Goal: Task Accomplishment & Management: Manage account settings

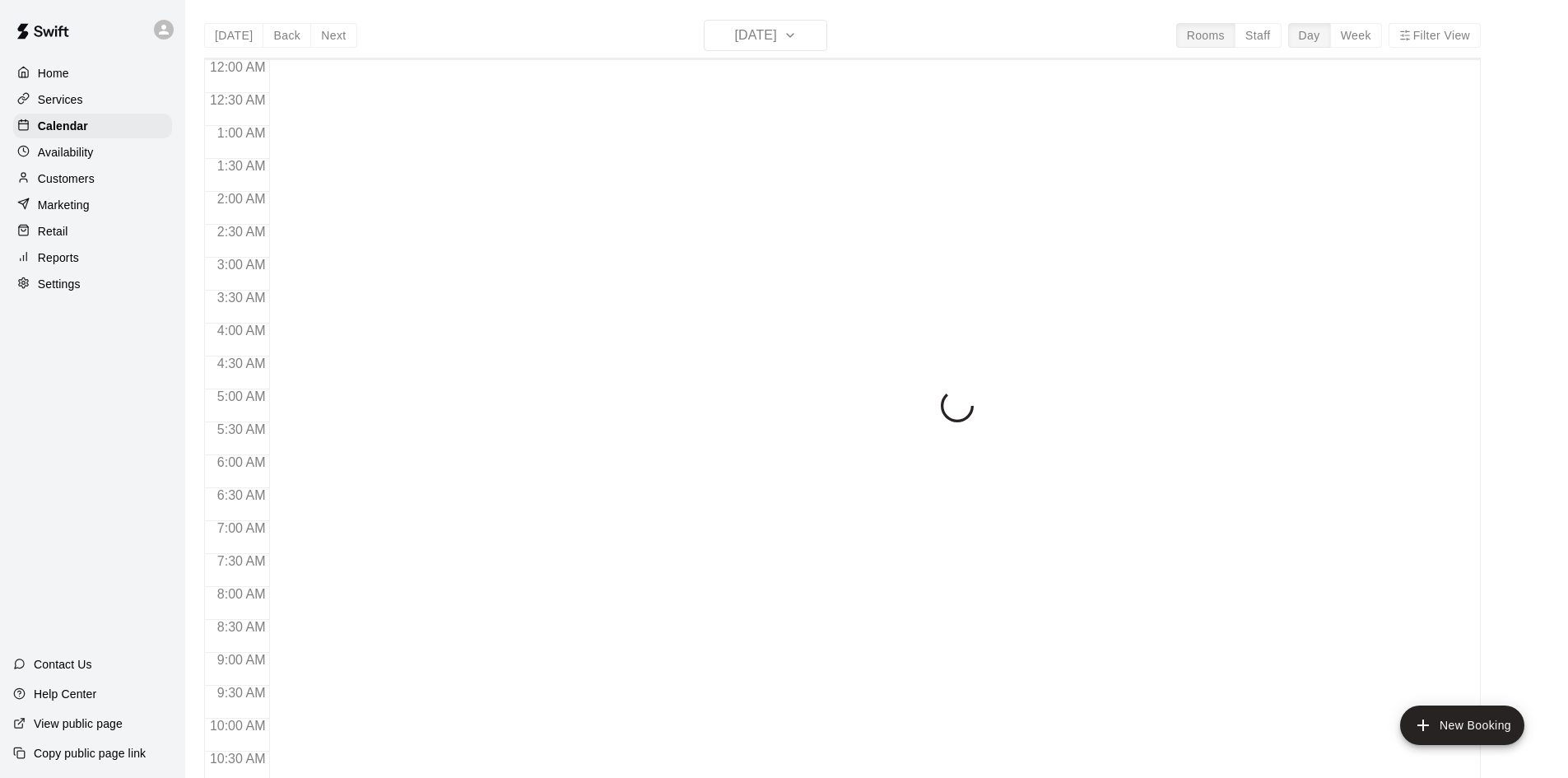
scroll to position [844, 0]
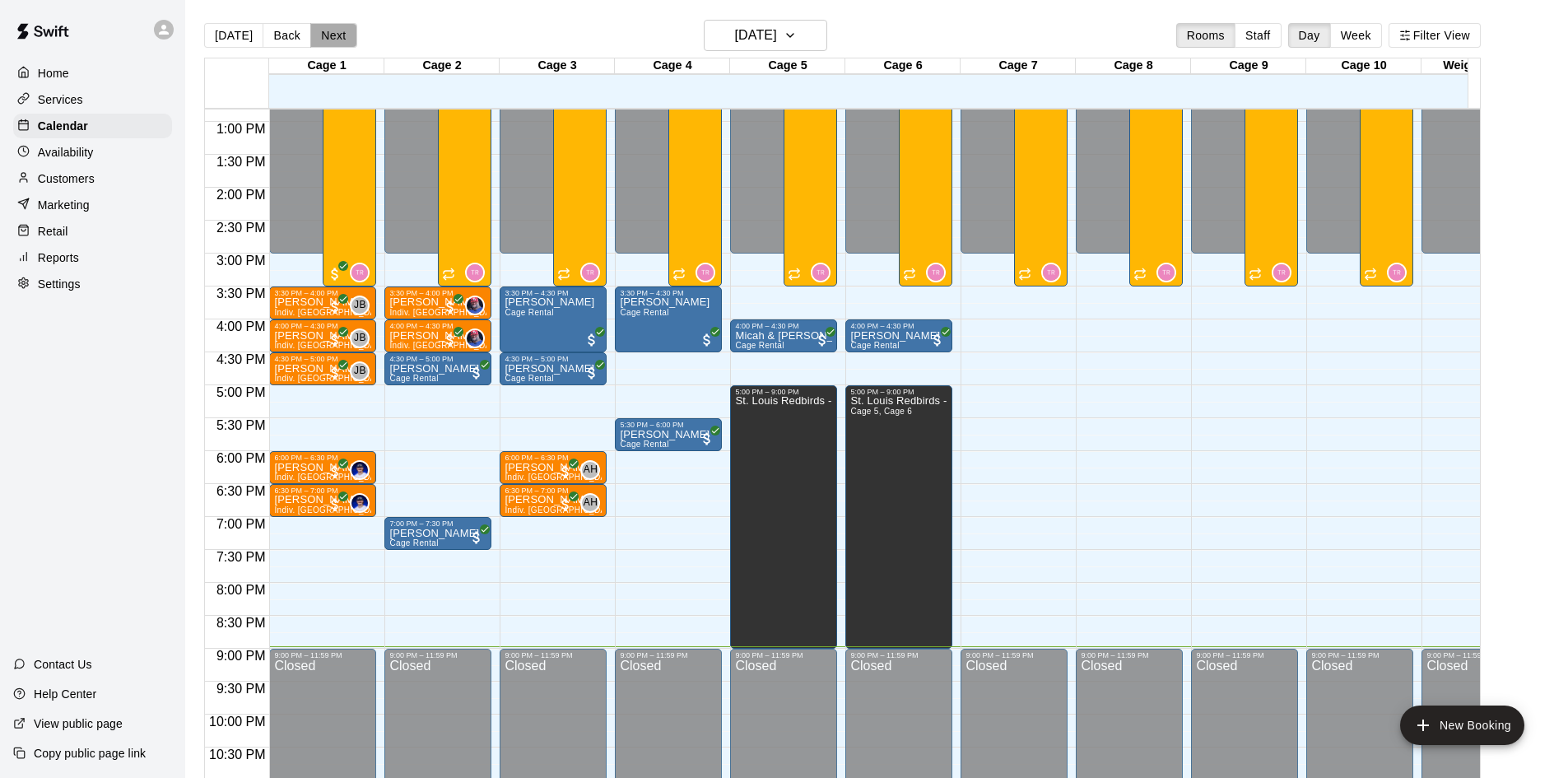
click at [326, 44] on button "Next" at bounding box center [333, 35] width 46 height 25
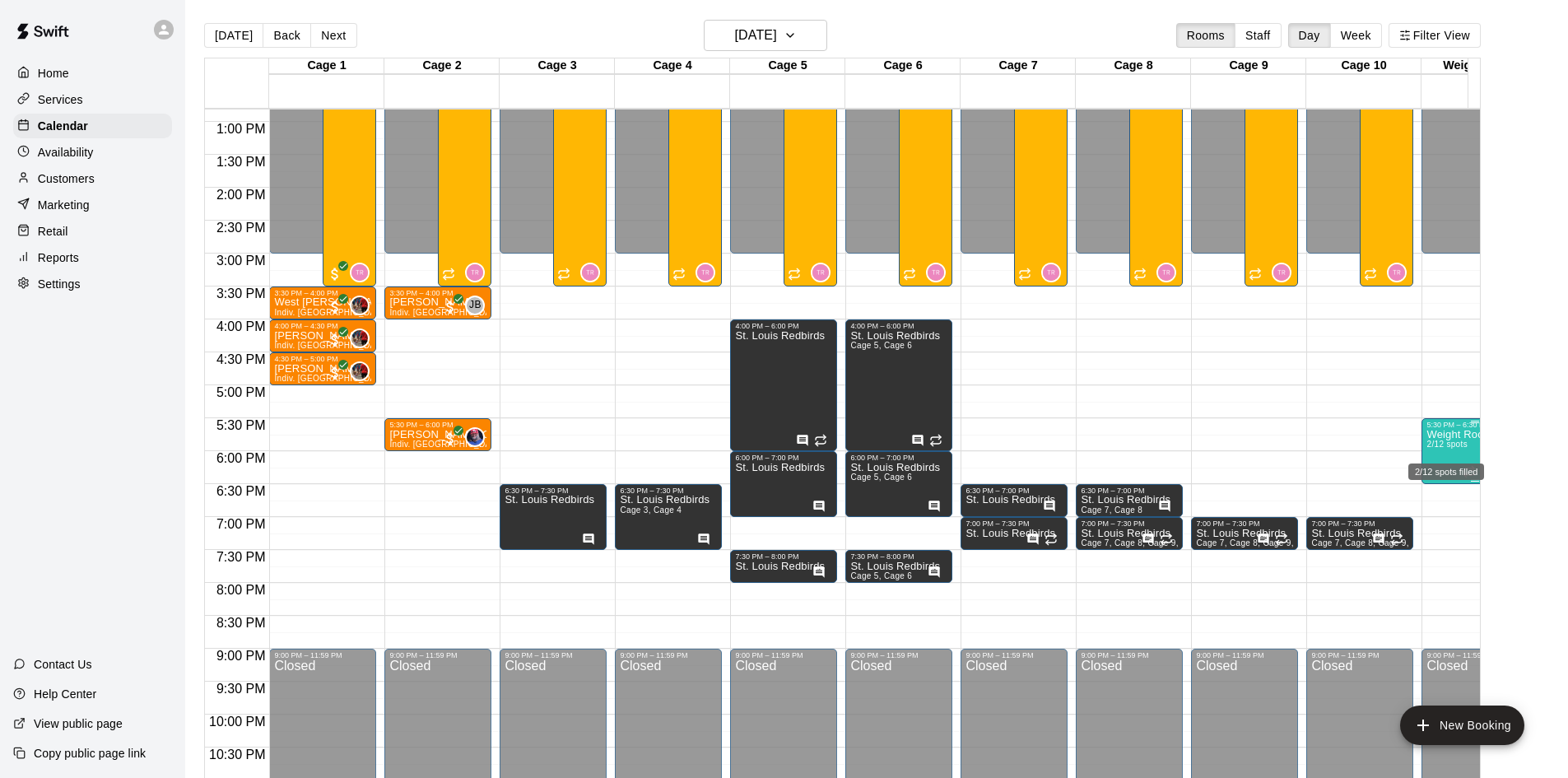
click at [1435, 447] on span "2/12 spots" at bounding box center [1447, 444] width 40 height 9
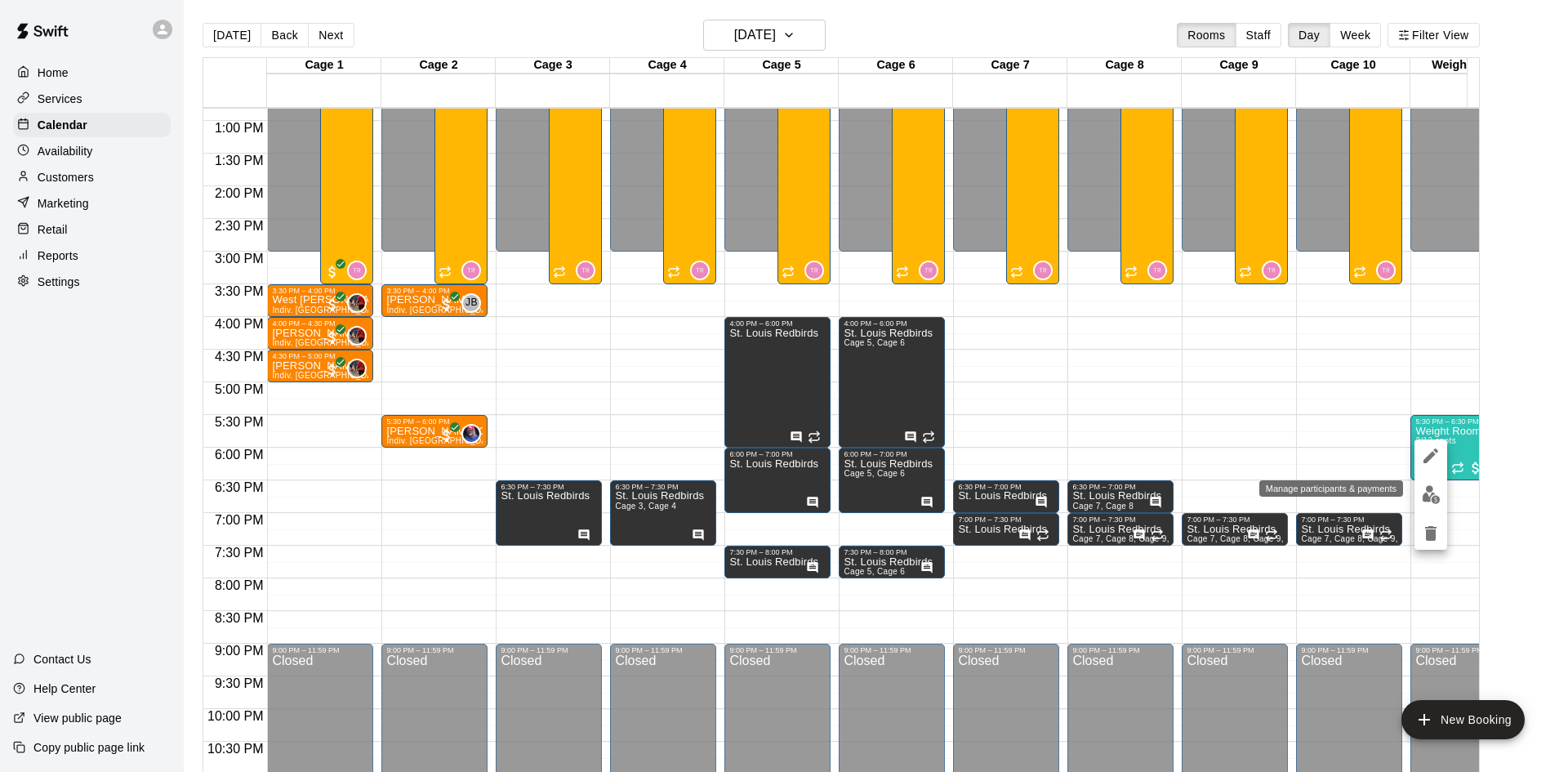
click at [1432, 492] on img "edit" at bounding box center [1431, 494] width 19 height 19
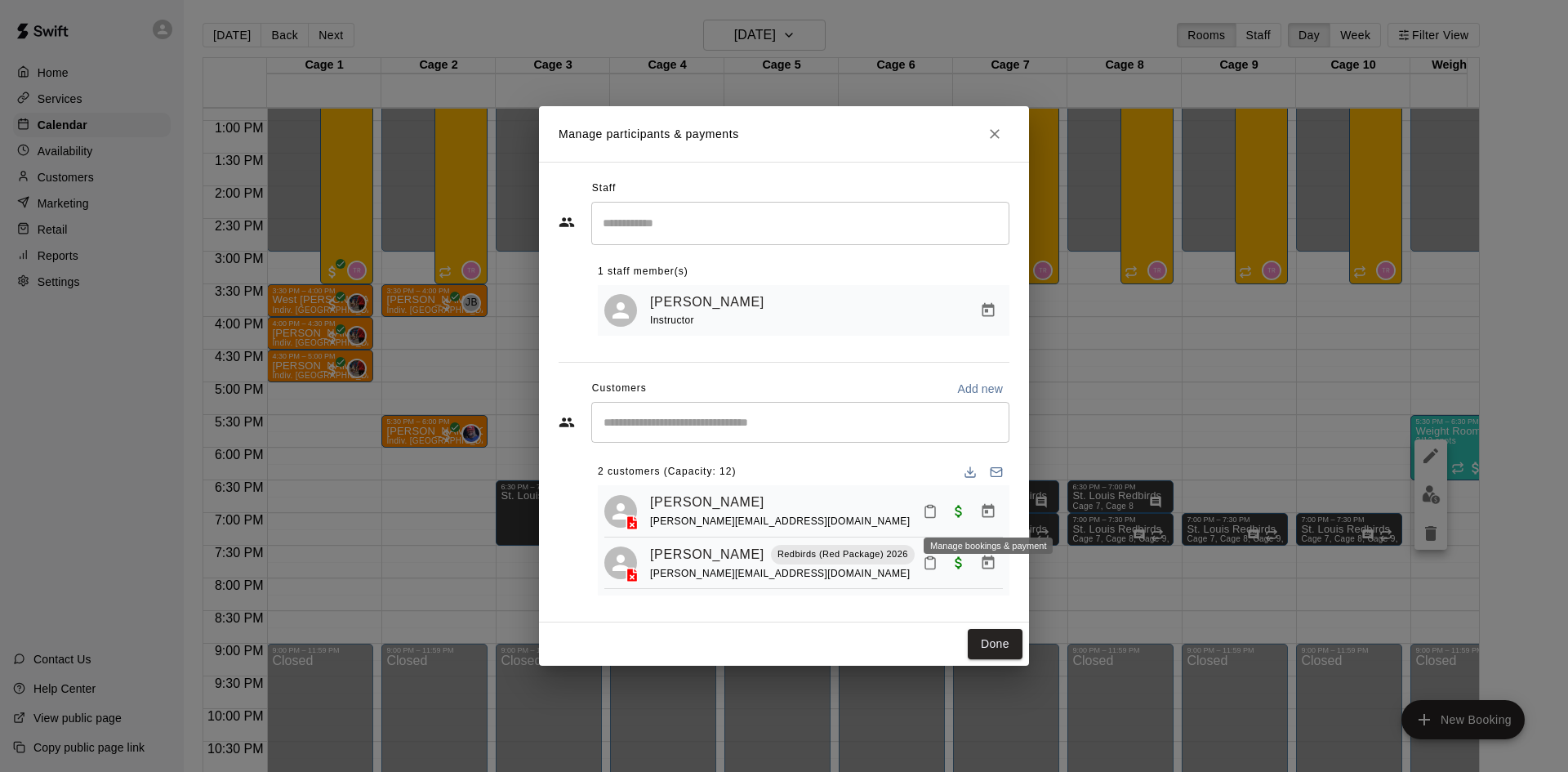
click at [981, 506] on icon "Manage bookings & payment" at bounding box center [988, 511] width 16 height 16
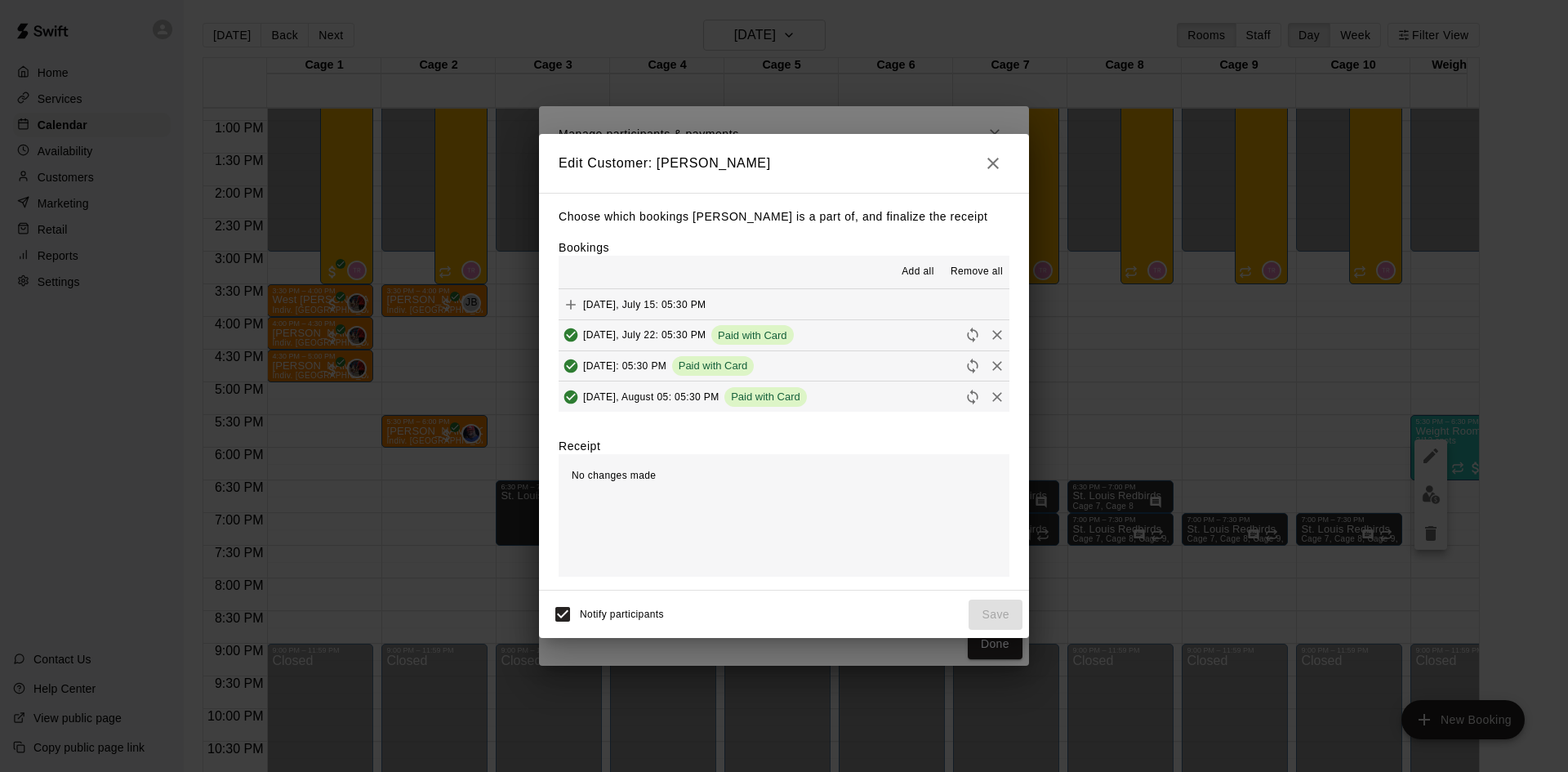
click at [994, 172] on icon "button" at bounding box center [993, 163] width 20 height 20
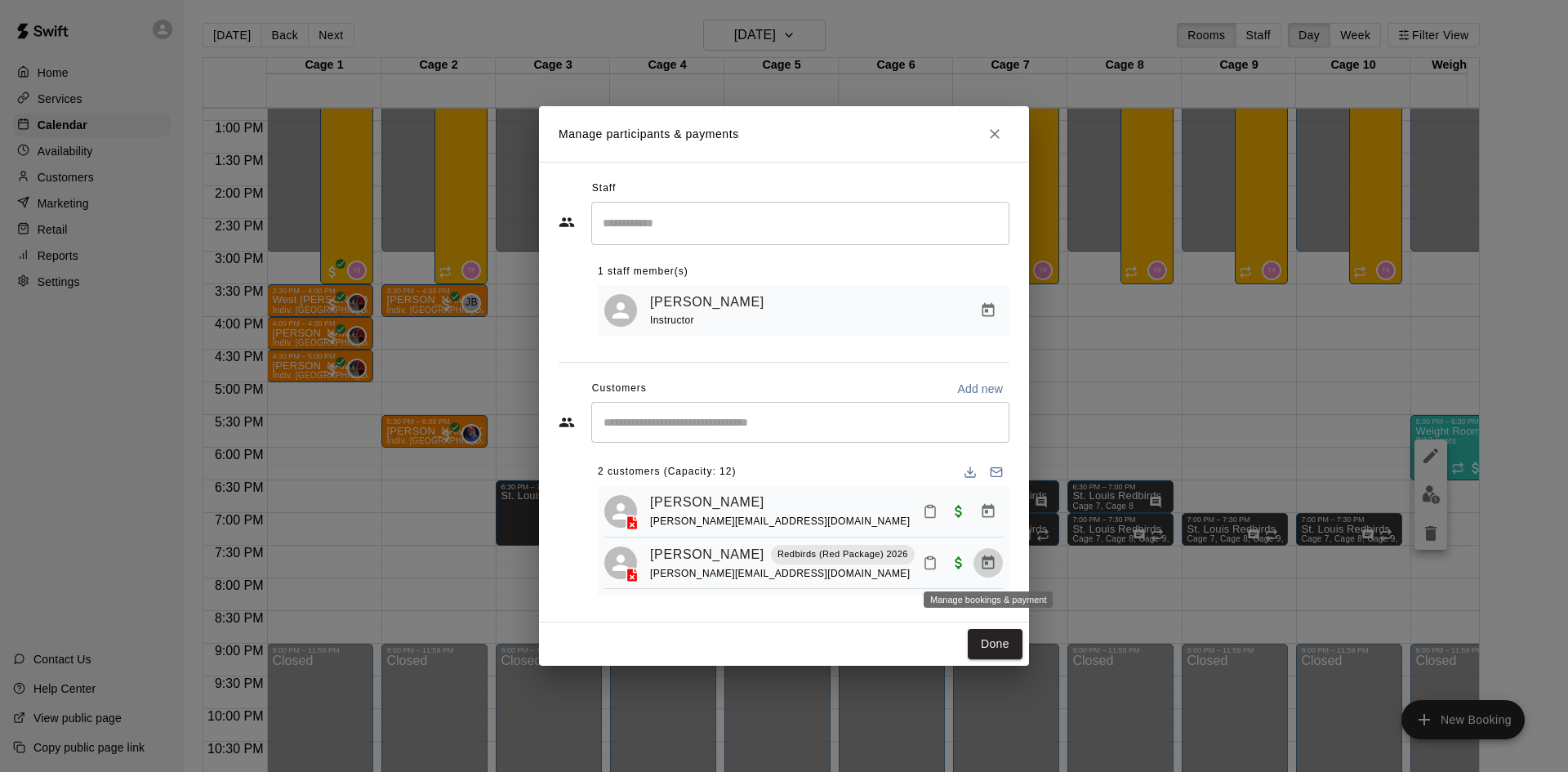
click at [986, 562] on icon "Manage bookings & payment" at bounding box center [988, 562] width 12 height 14
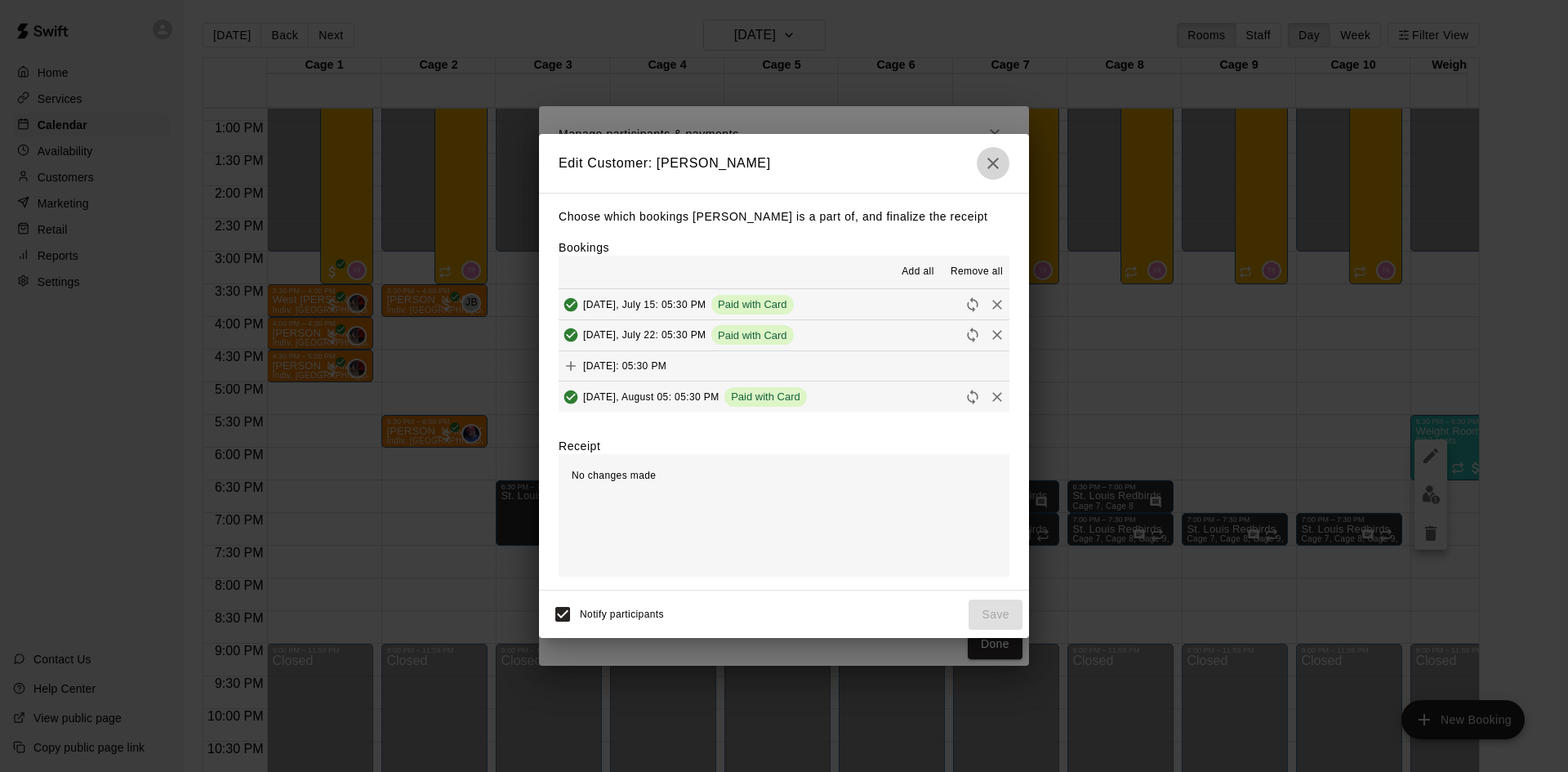
click at [991, 158] on icon "button" at bounding box center [993, 163] width 20 height 20
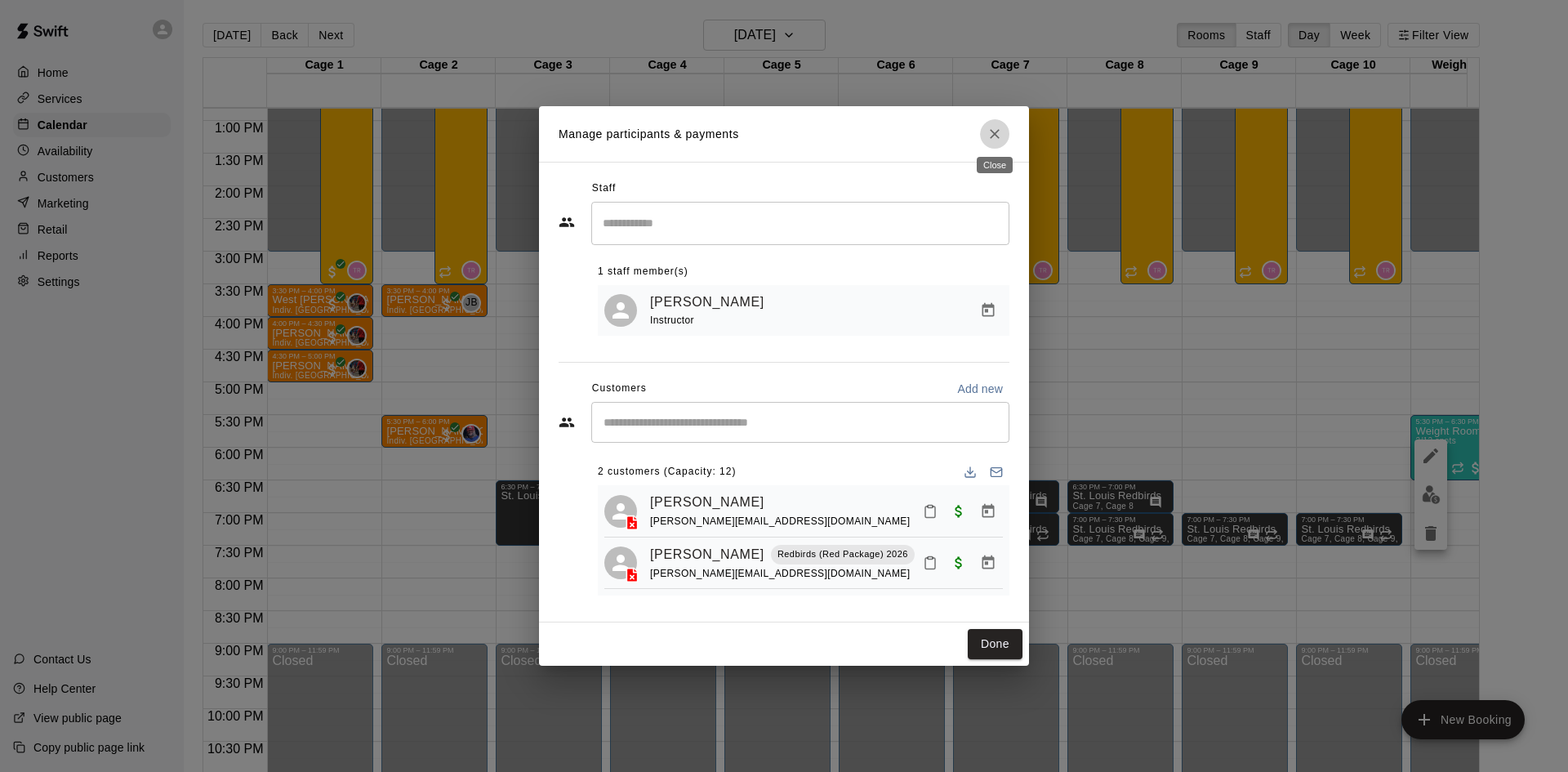
click at [994, 126] on icon "Close" at bounding box center [994, 134] width 16 height 16
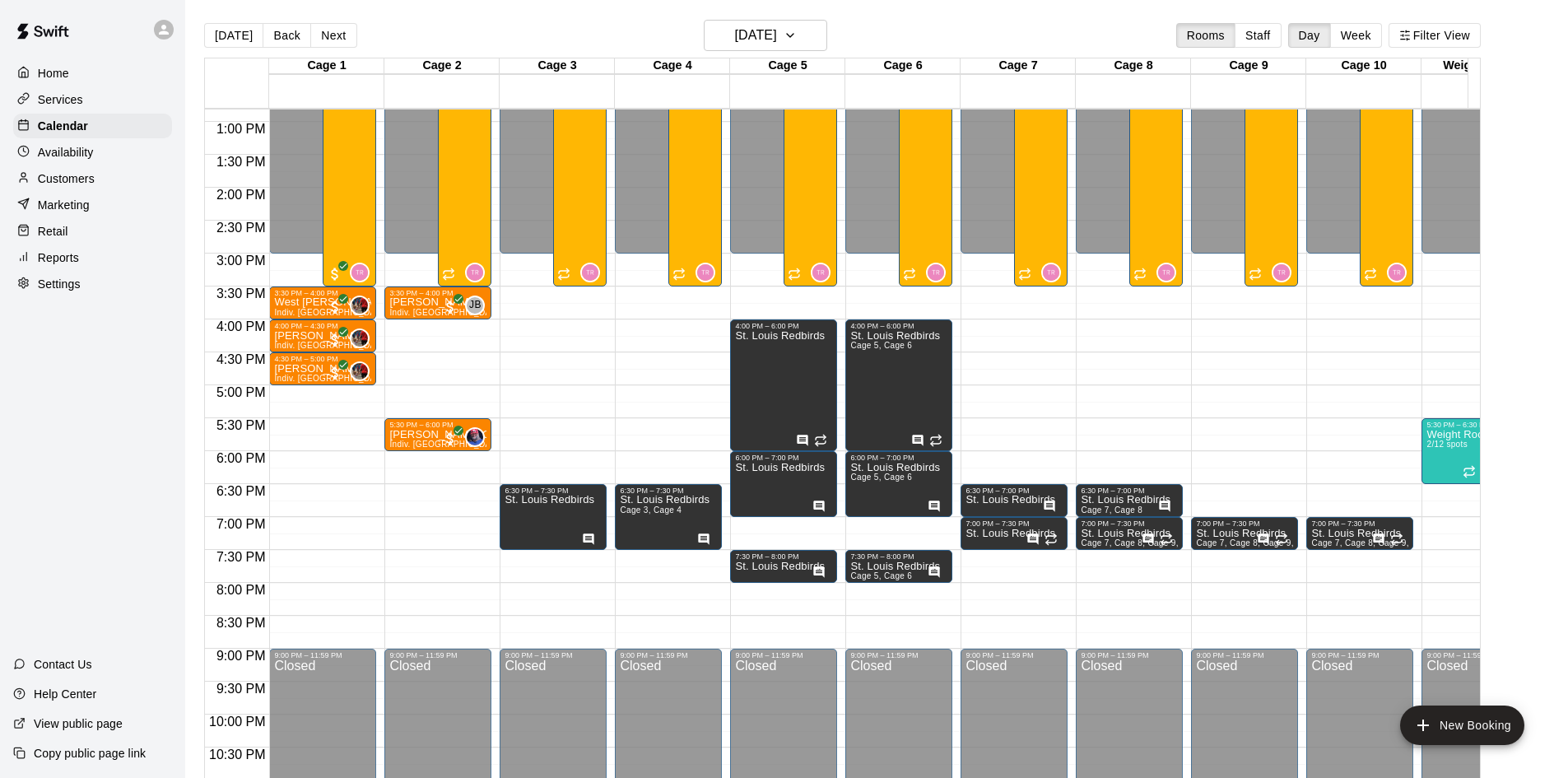
click at [75, 178] on p "Customers" at bounding box center [66, 178] width 57 height 16
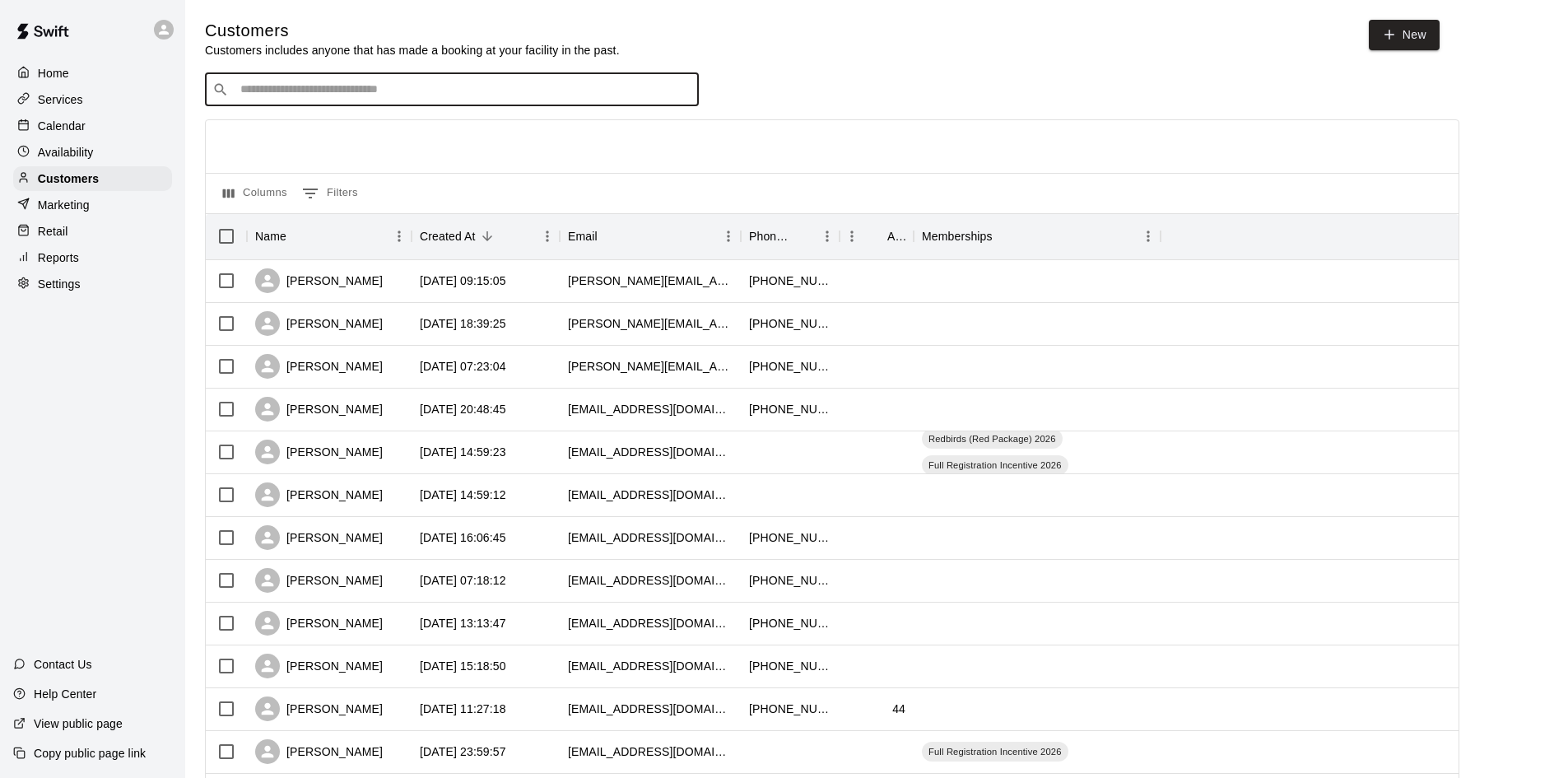
click at [290, 94] on input "Search customers by name or email" at bounding box center [463, 90] width 456 height 16
type input "******"
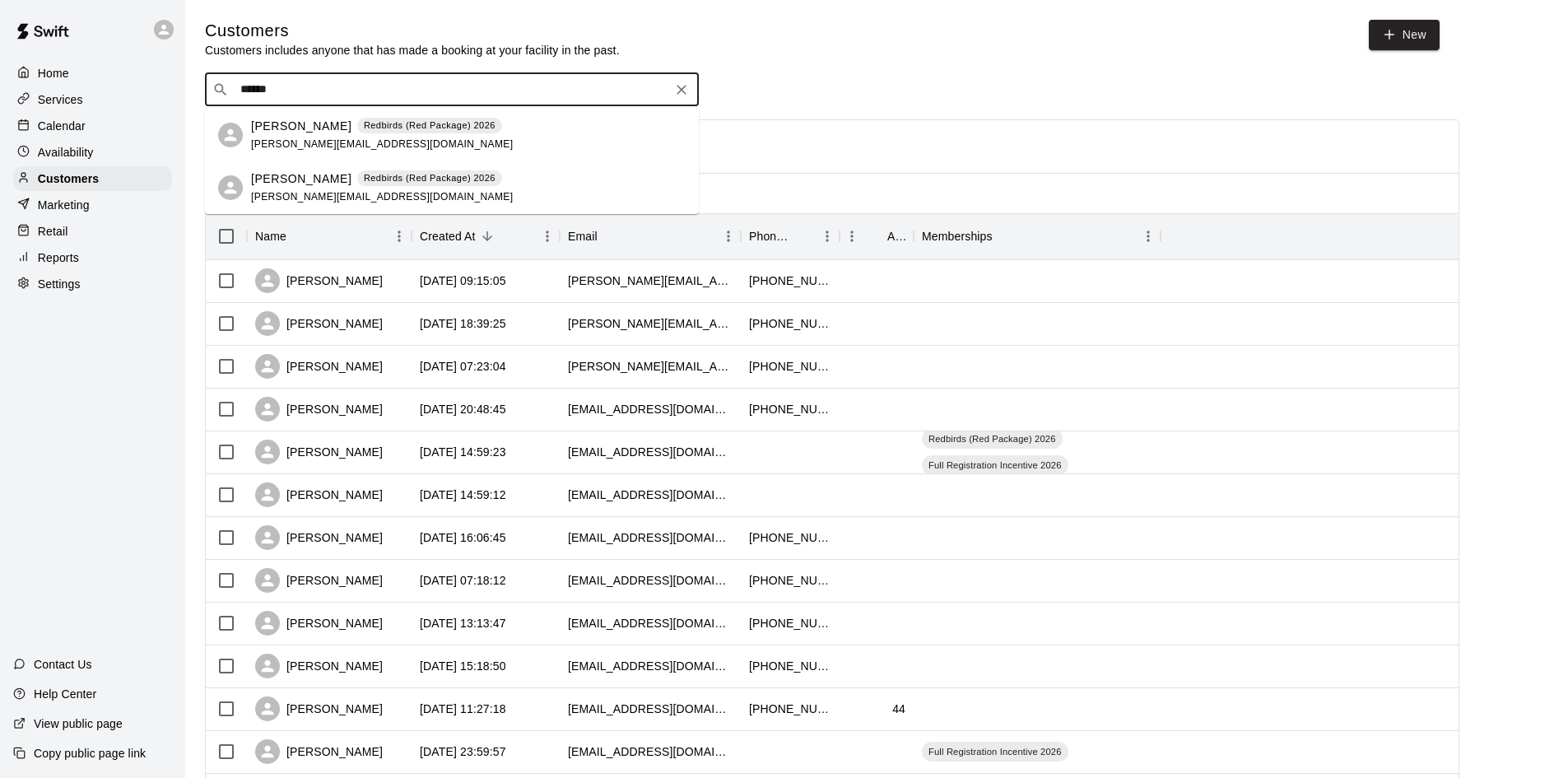
click at [293, 131] on p "Charlie Brunel" at bounding box center [301, 126] width 101 height 17
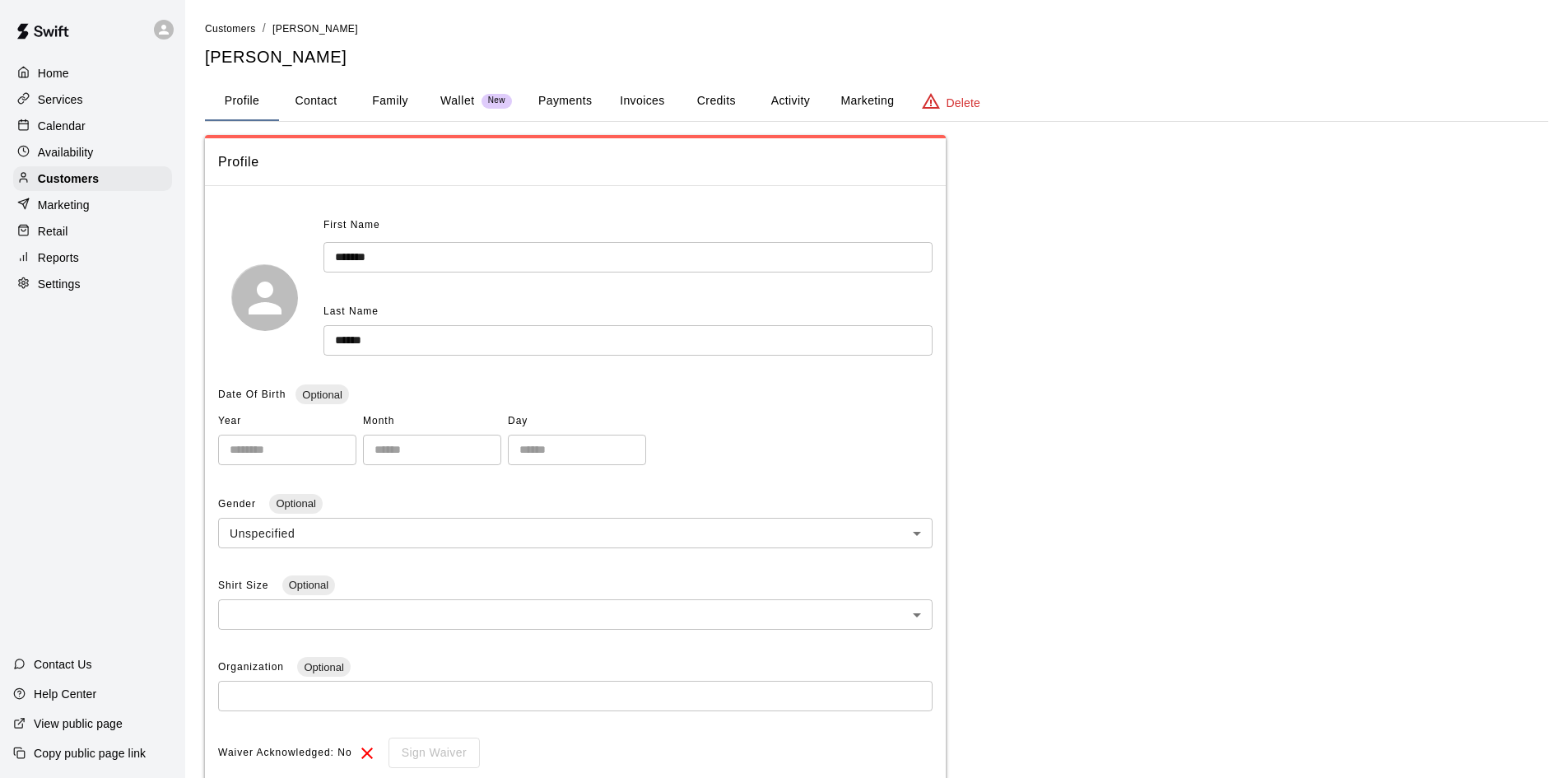
click at [576, 98] on button "Payments" at bounding box center [565, 101] width 80 height 39
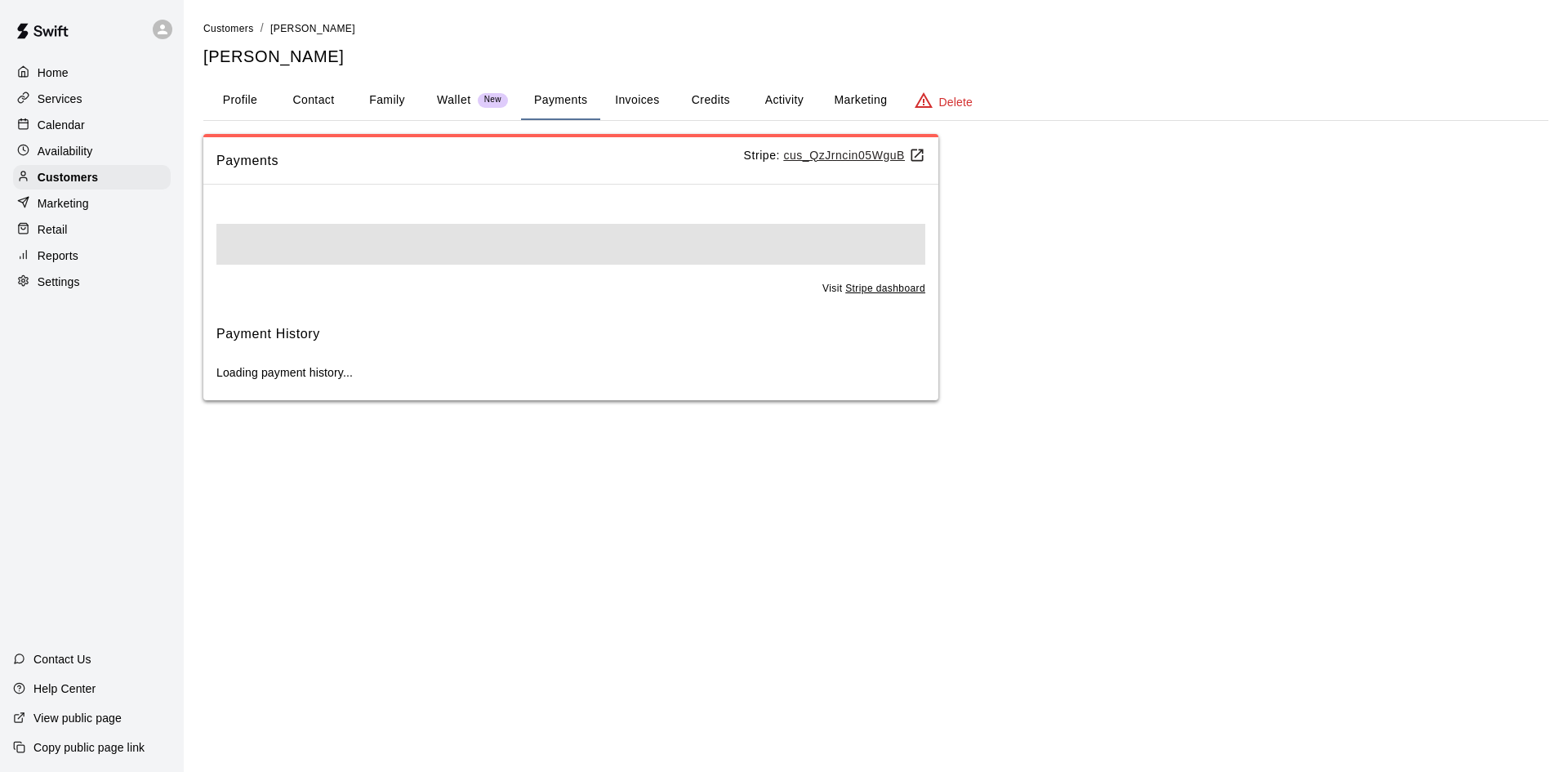
click at [646, 97] on button "Invoices" at bounding box center [636, 100] width 74 height 39
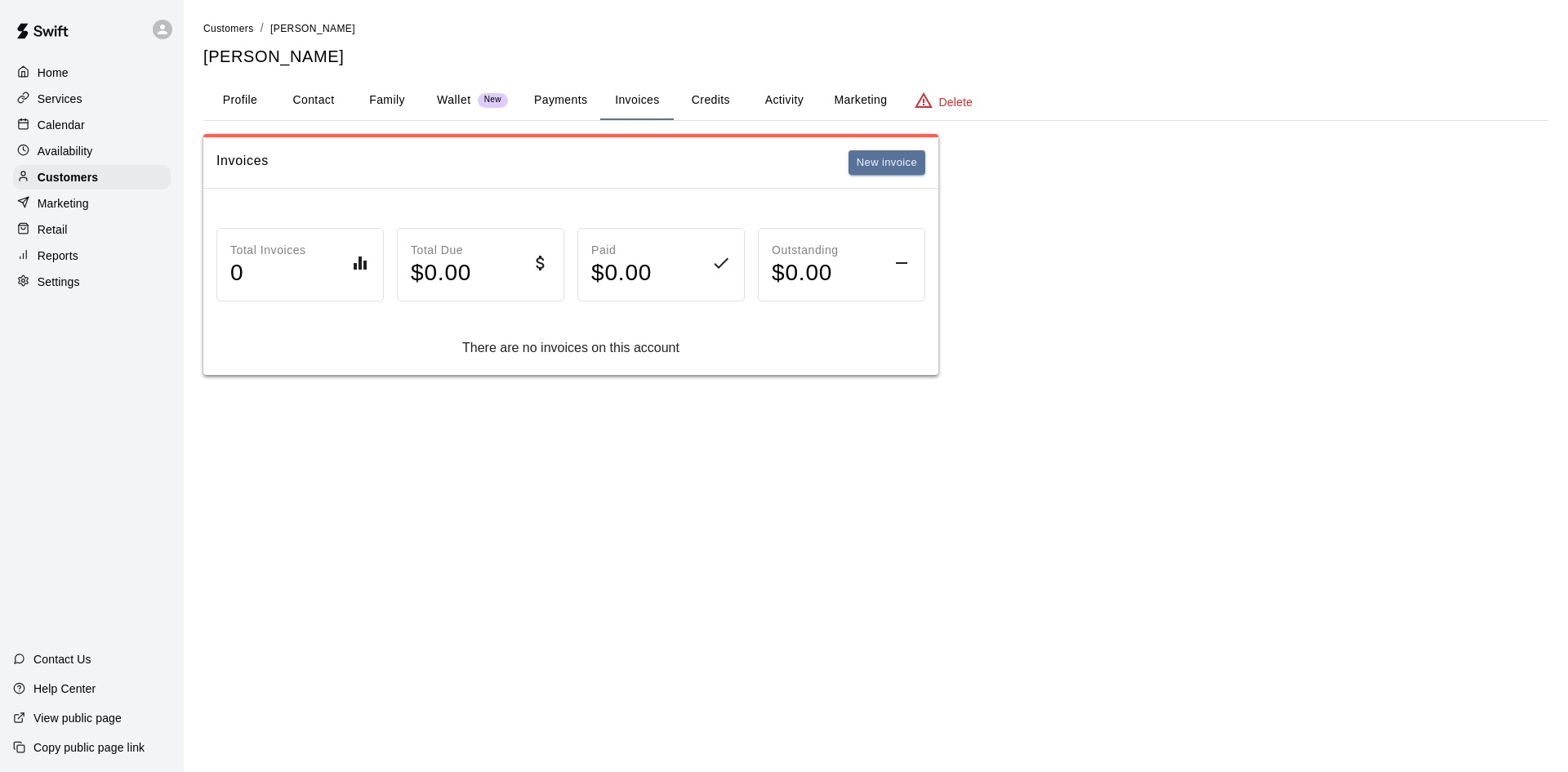
click at [696, 96] on button "Credits" at bounding box center [710, 100] width 74 height 39
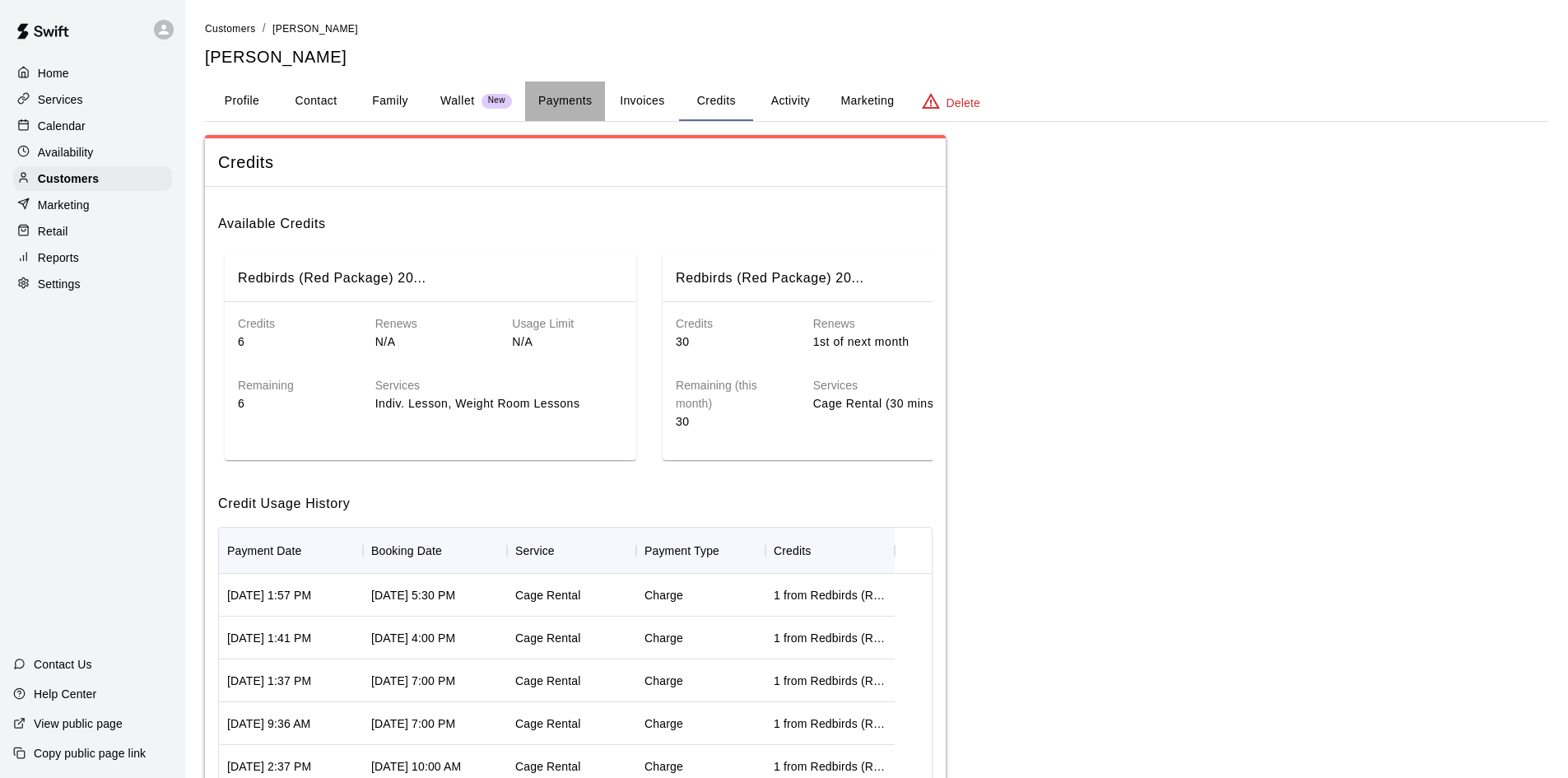
click at [558, 100] on button "Payments" at bounding box center [565, 101] width 80 height 39
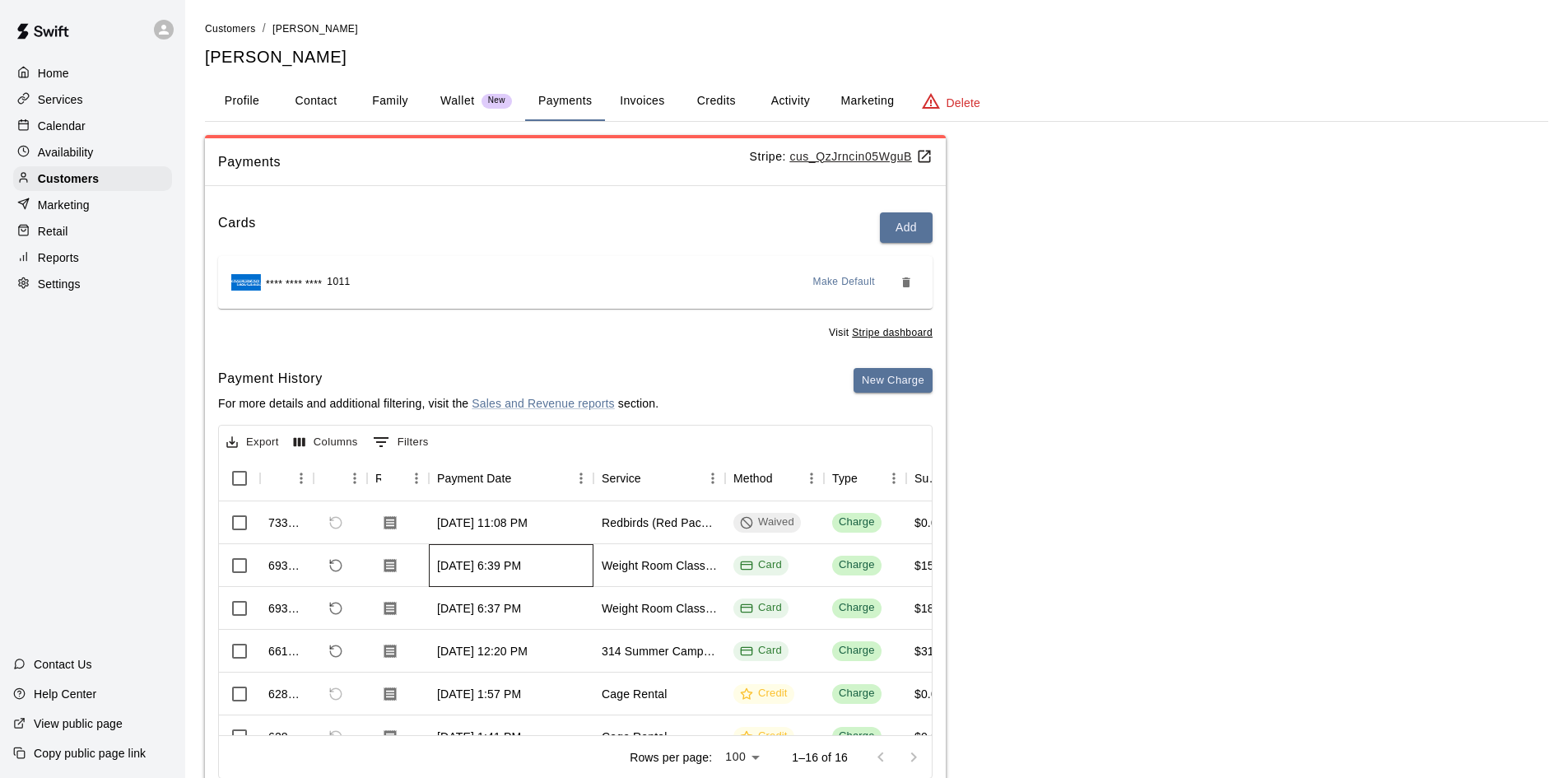
click at [582, 563] on div "Jul 10, 2025, 6:39 PM" at bounding box center [512, 565] width 165 height 43
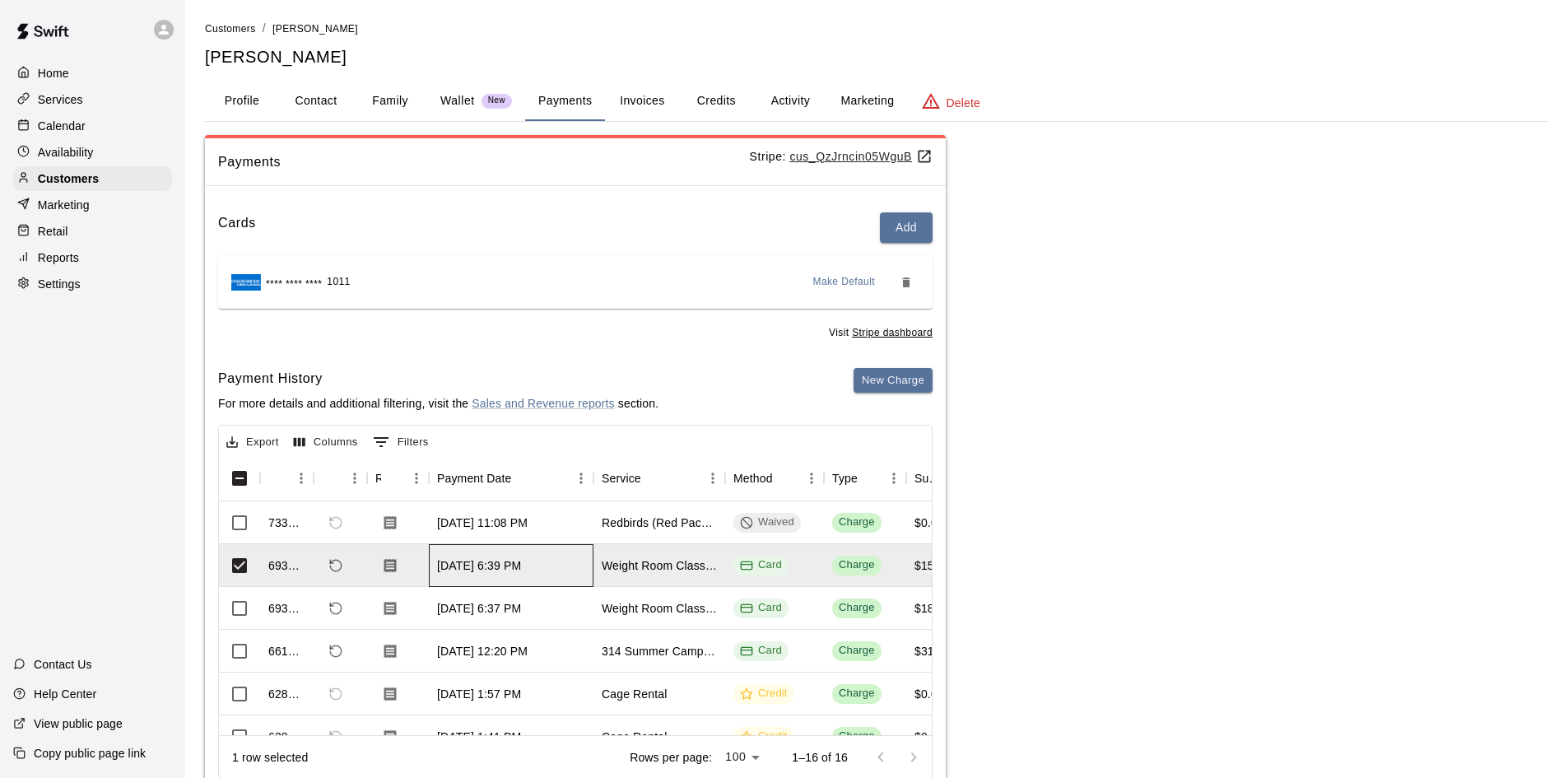
click at [503, 559] on div "Jul 10, 2025, 6:39 PM" at bounding box center [480, 566] width 84 height 16
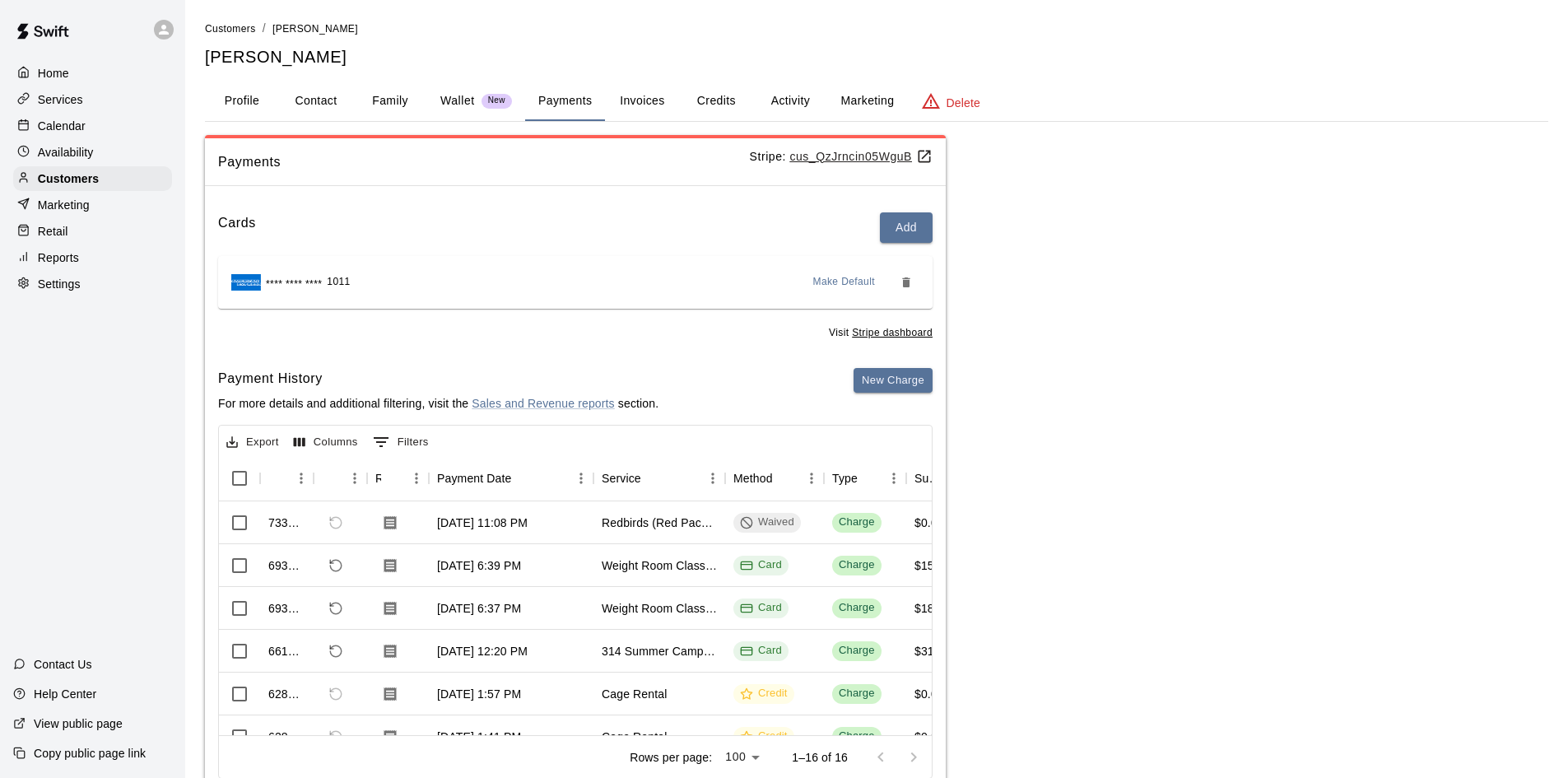
click at [373, 374] on h6 "Payment History" at bounding box center [438, 378] width 440 height 21
click at [652, 104] on button "Invoices" at bounding box center [642, 101] width 74 height 39
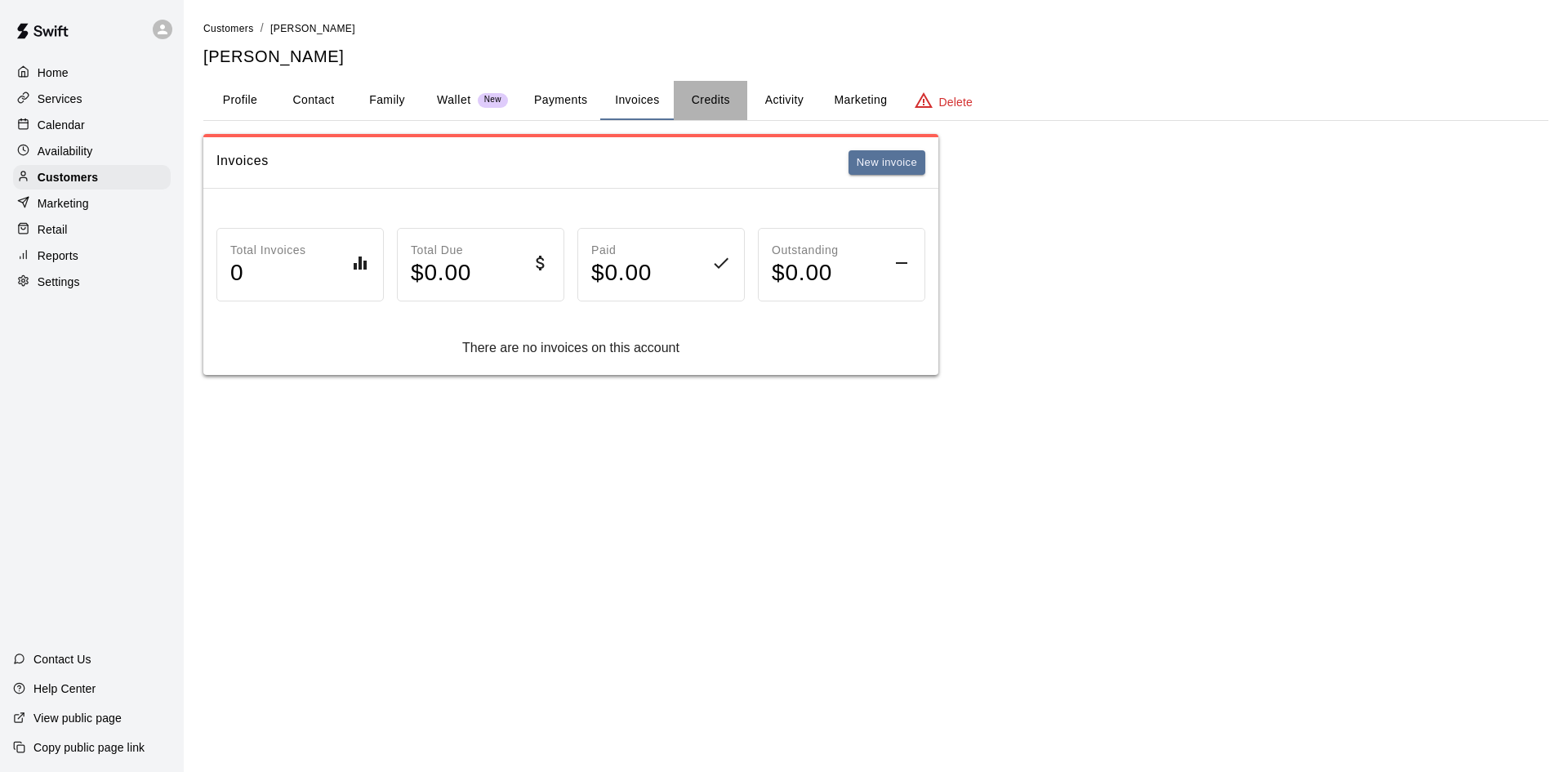
click at [723, 101] on button "Credits" at bounding box center [710, 100] width 74 height 39
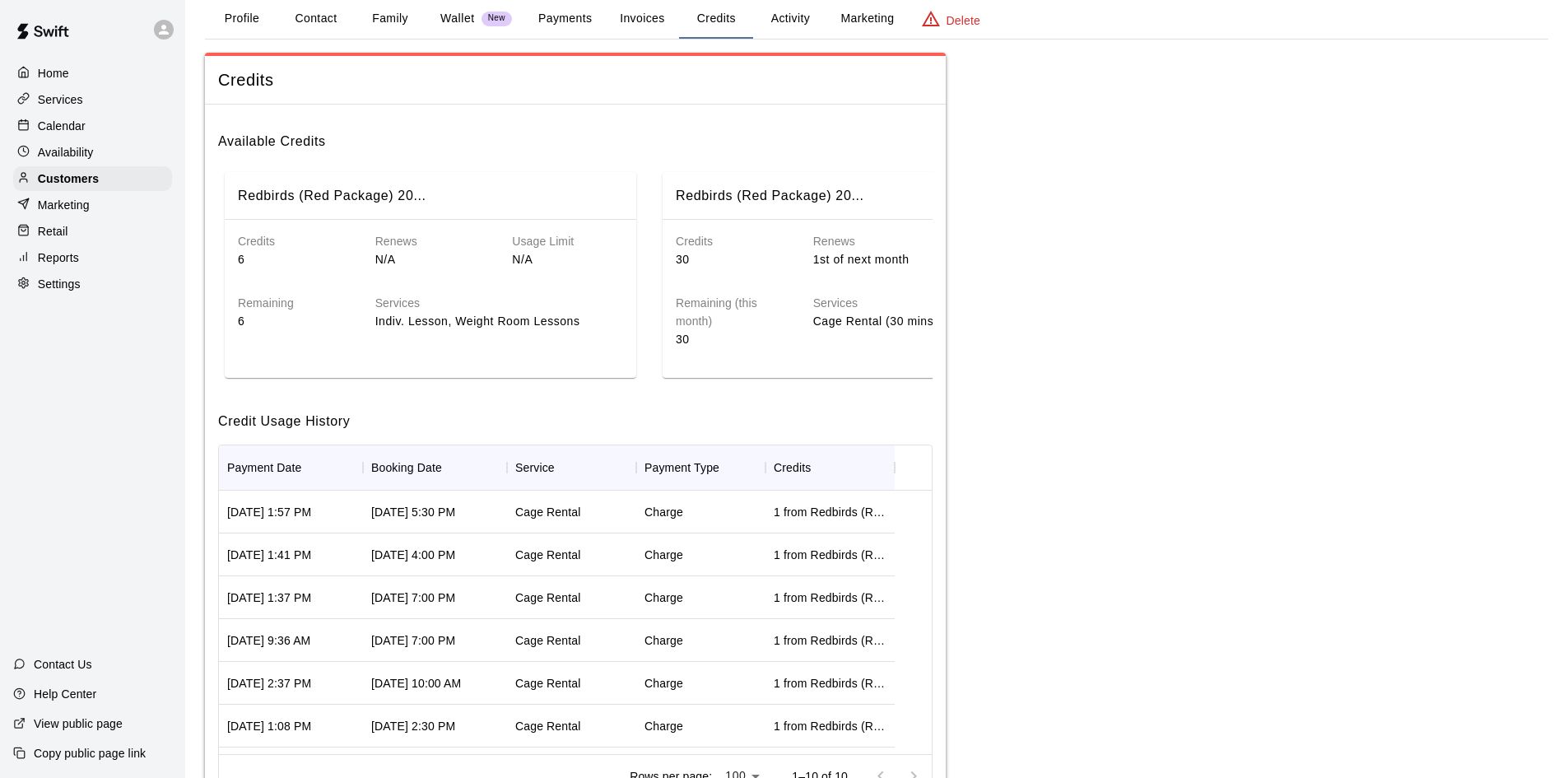
click at [55, 151] on p "Availability" at bounding box center [65, 152] width 56 height 16
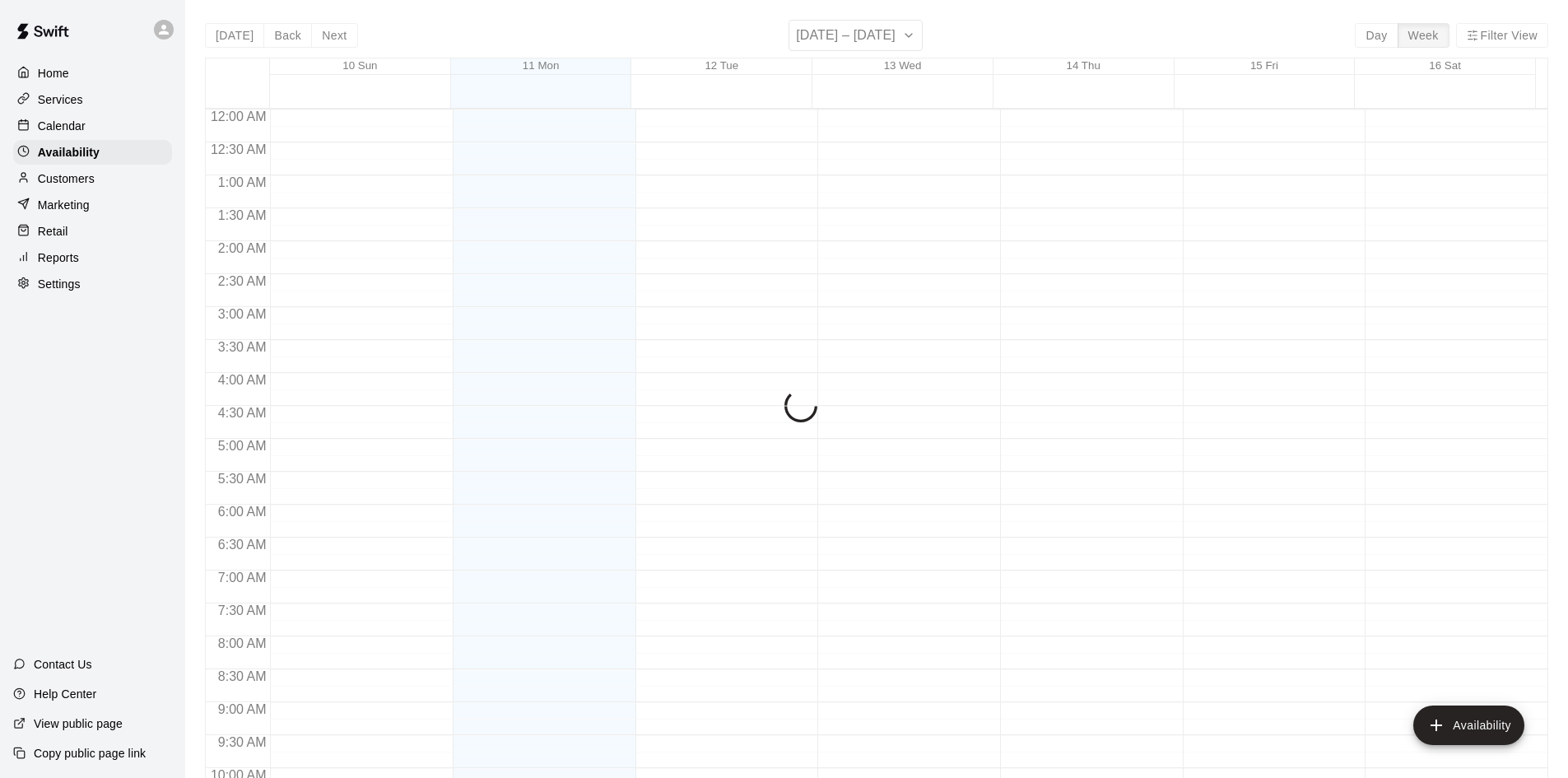
scroll to position [894, 0]
drag, startPoint x: 63, startPoint y: 119, endPoint x: 70, endPoint y: 80, distance: 39.6
click at [64, 119] on div "Calendar" at bounding box center [92, 125] width 159 height 25
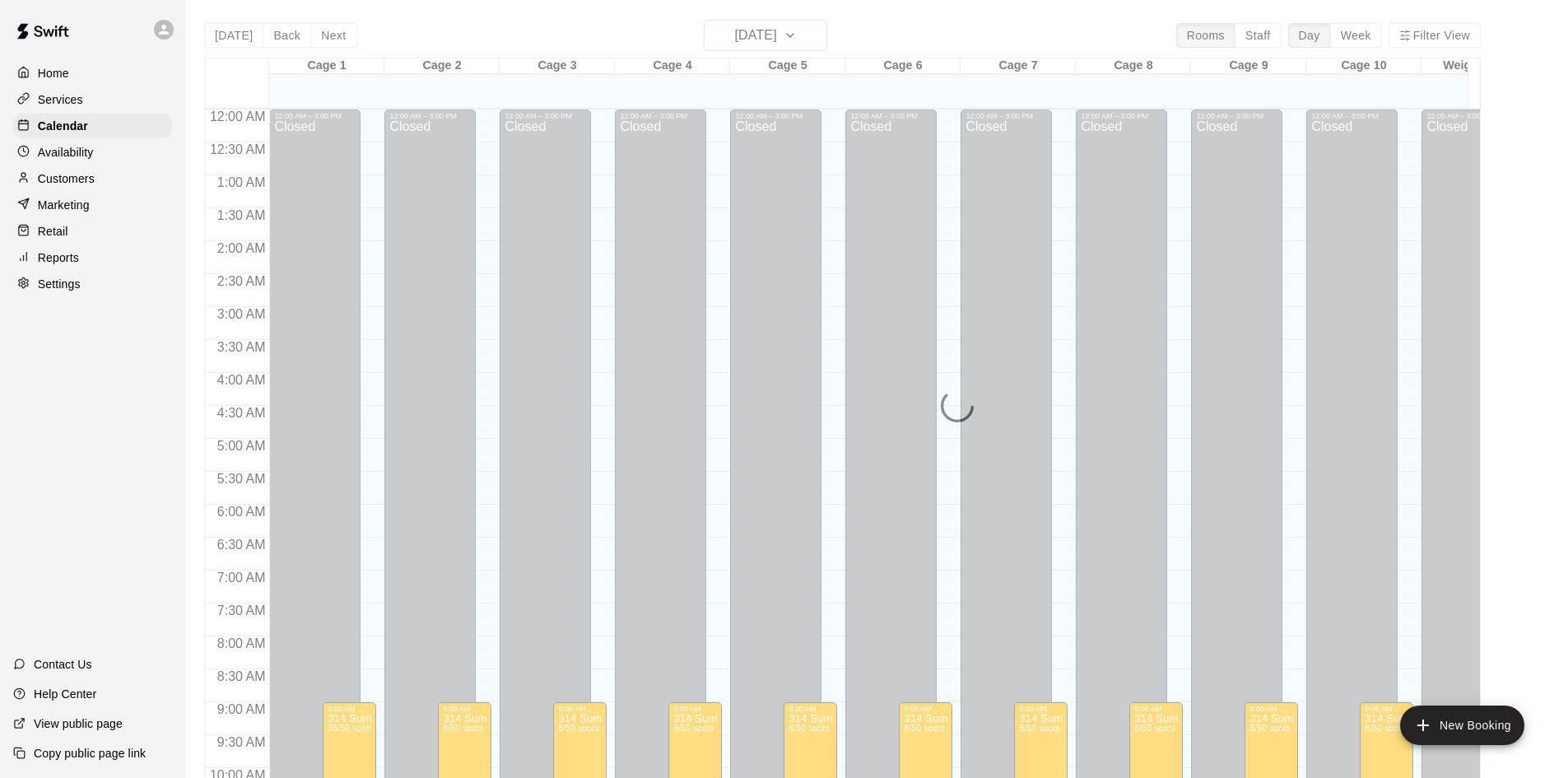
scroll to position [844, 0]
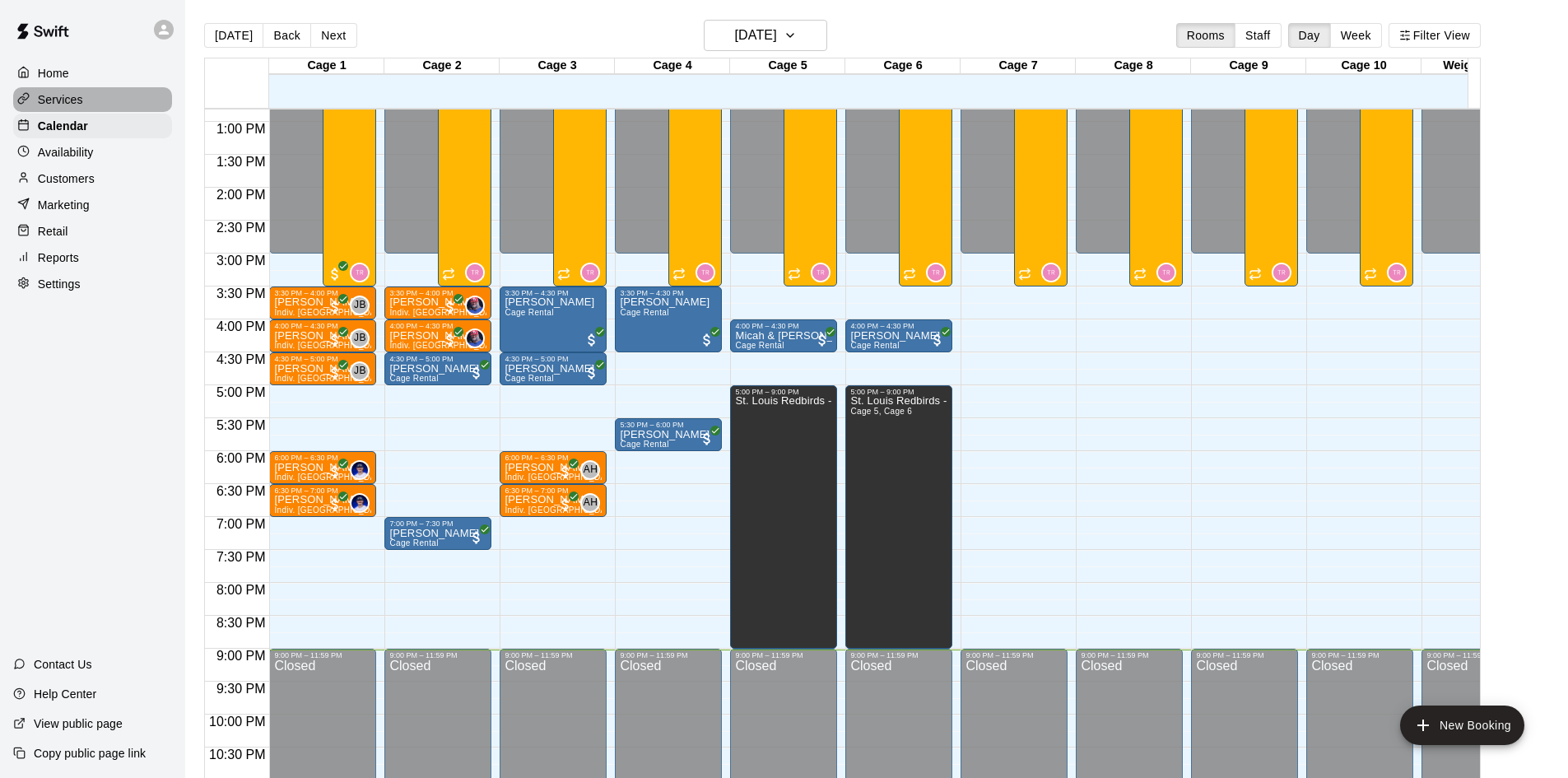
click at [81, 98] on p "Services" at bounding box center [59, 100] width 45 height 16
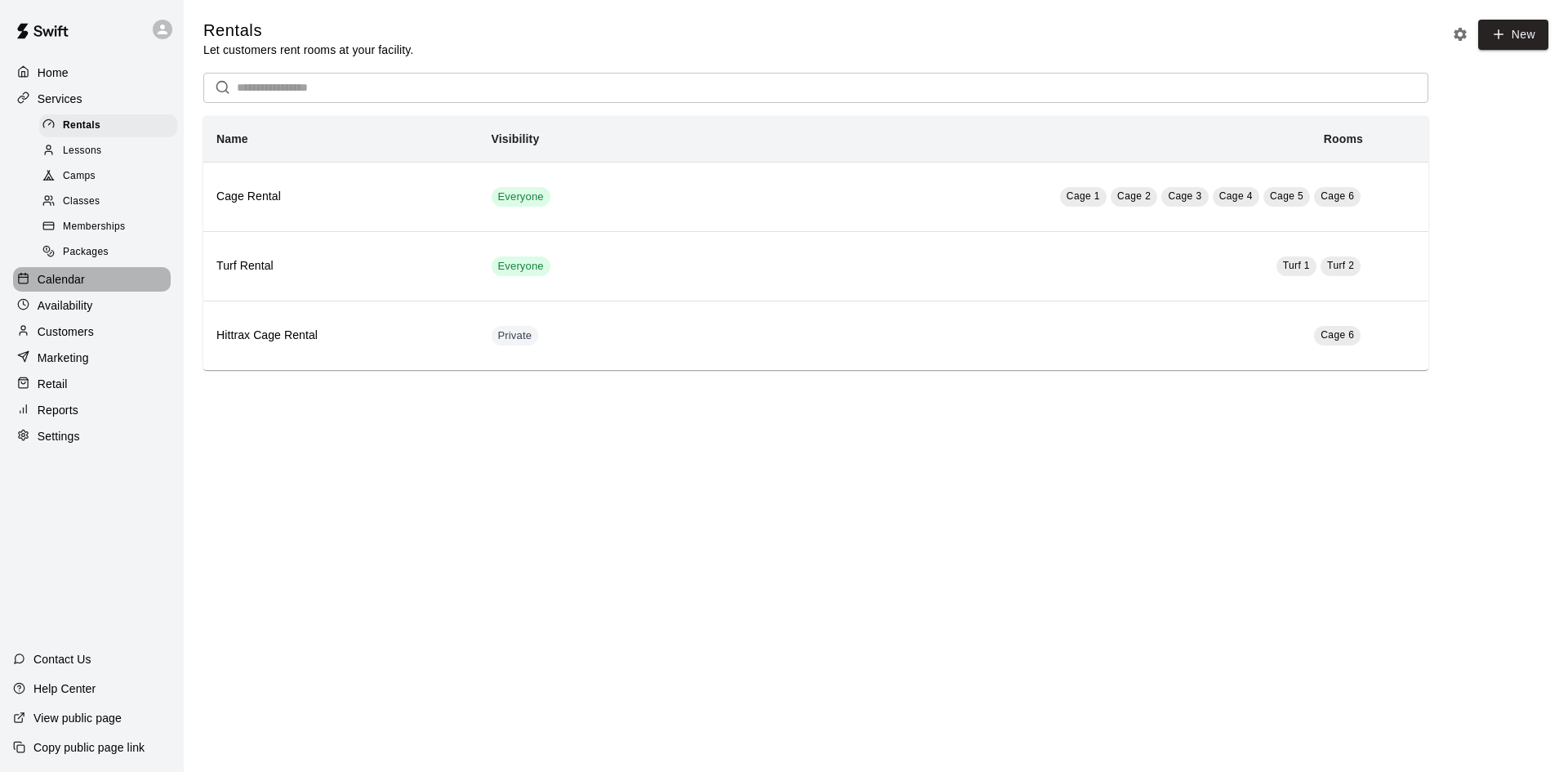
click at [122, 278] on div "Calendar" at bounding box center [92, 279] width 158 height 25
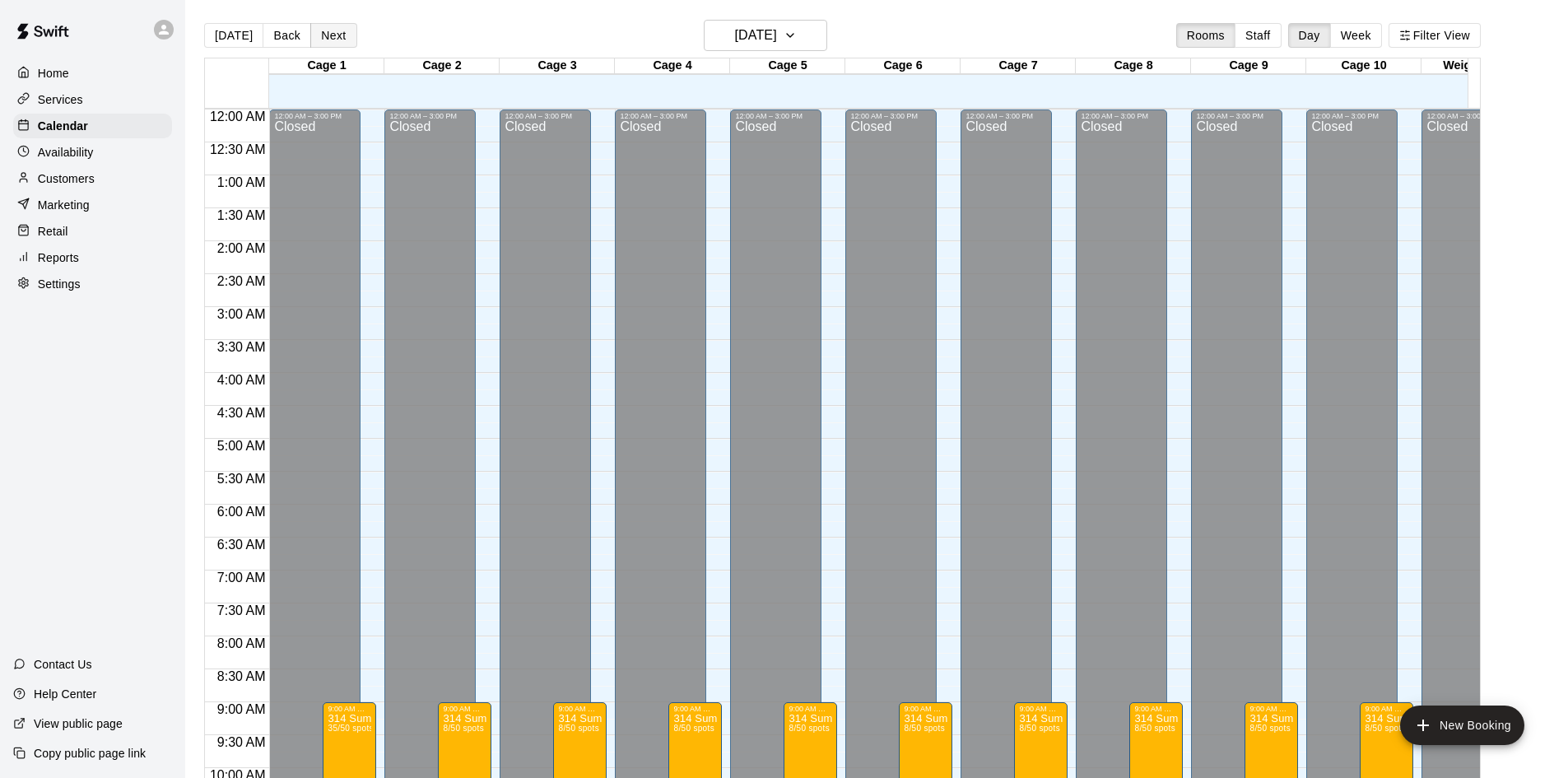
scroll to position [844, 0]
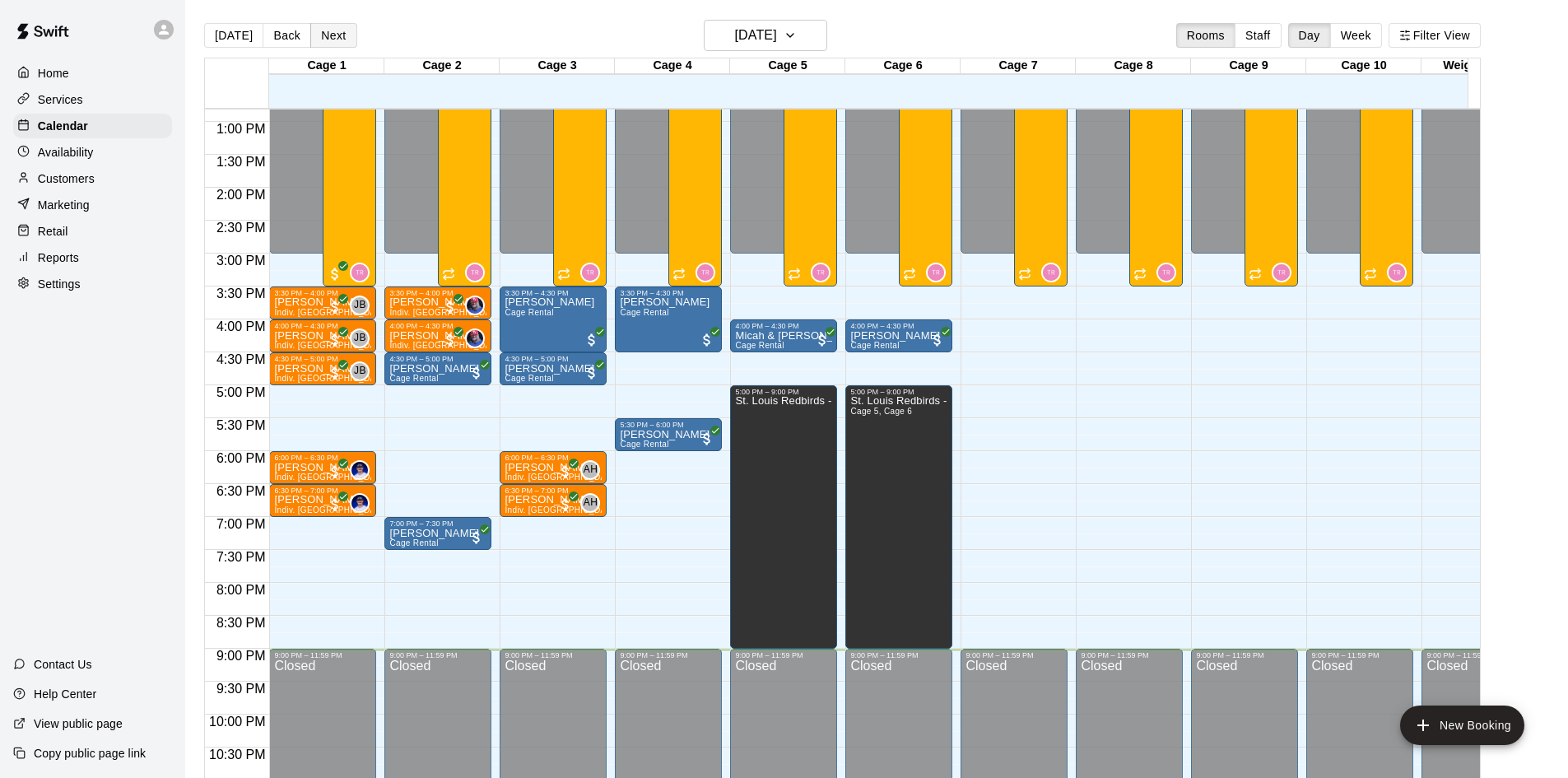
click at [320, 30] on button "Next" at bounding box center [333, 35] width 46 height 25
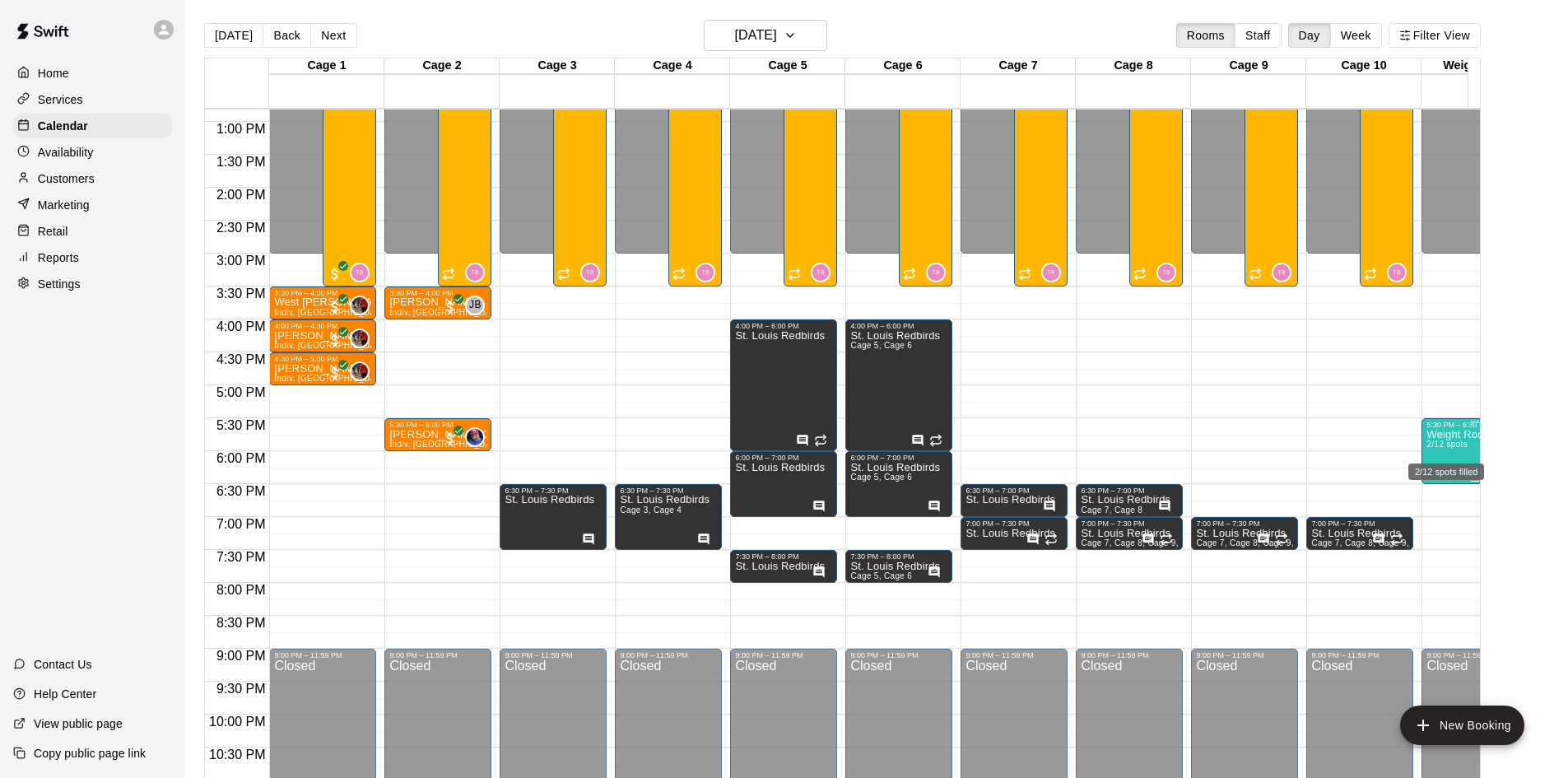
click at [1441, 446] on span "2/12 spots" at bounding box center [1447, 444] width 40 height 9
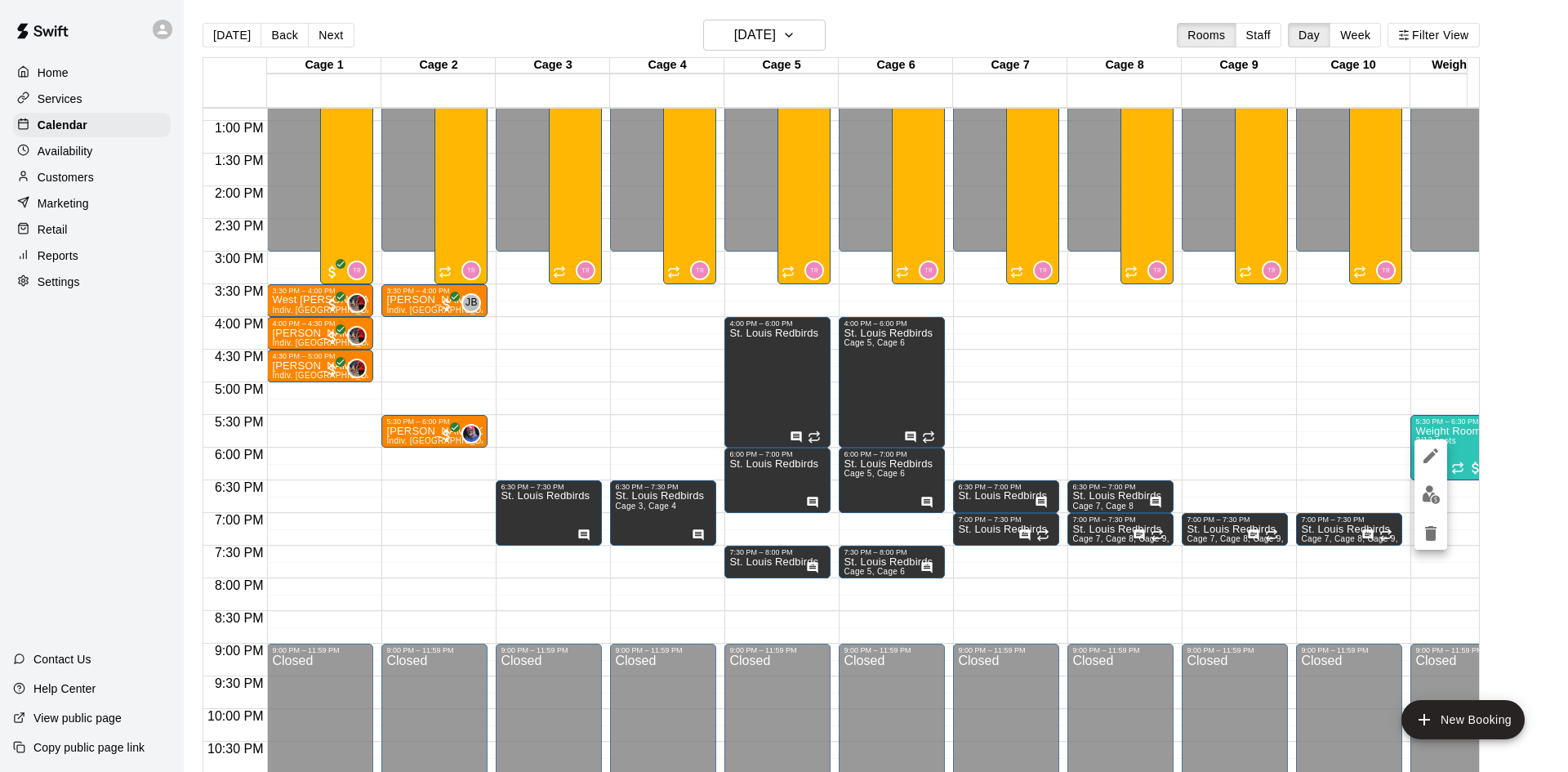
click at [108, 78] on div at bounding box center [784, 386] width 1568 height 772
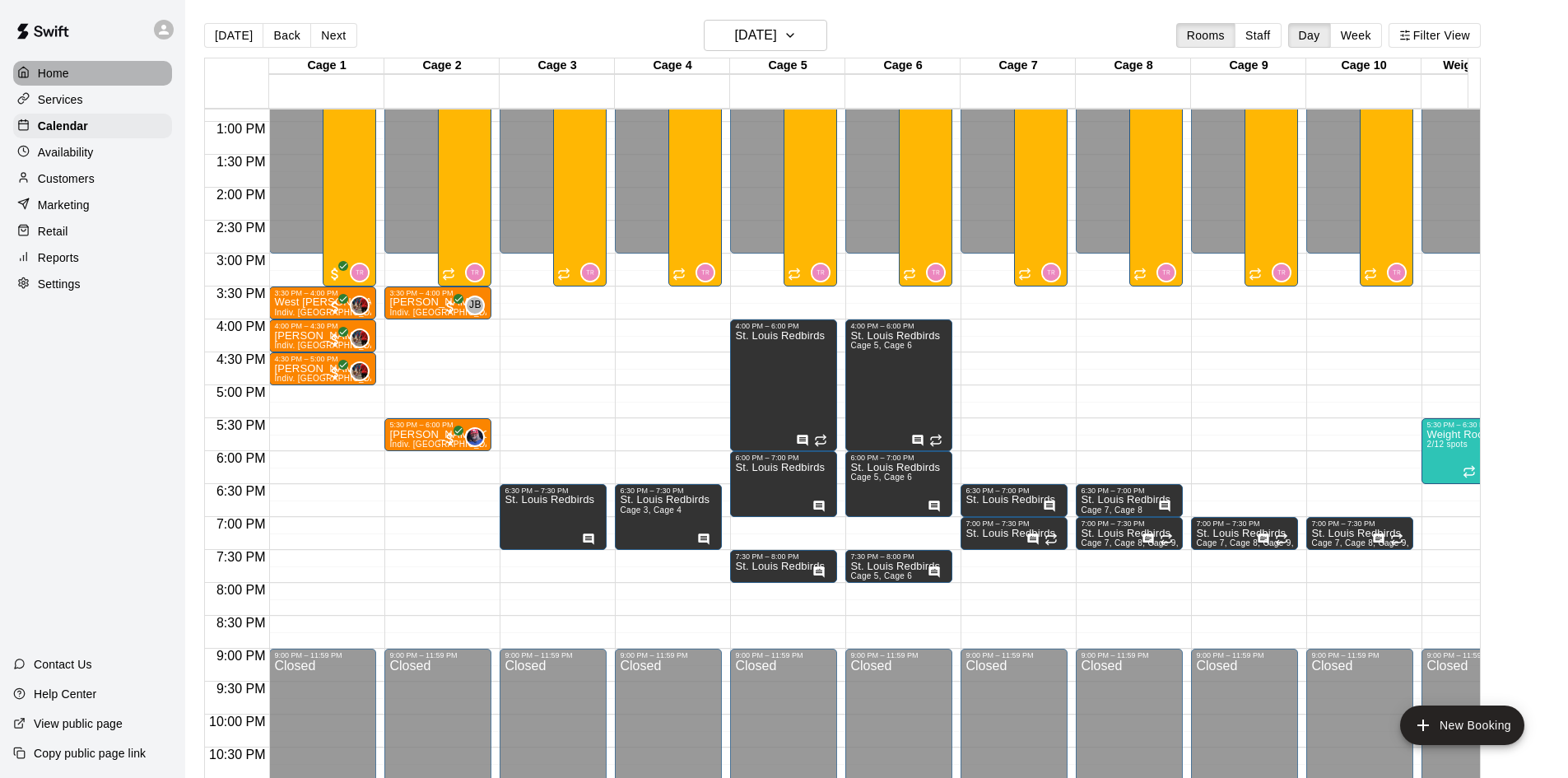
click at [32, 72] on div at bounding box center [27, 73] width 20 height 16
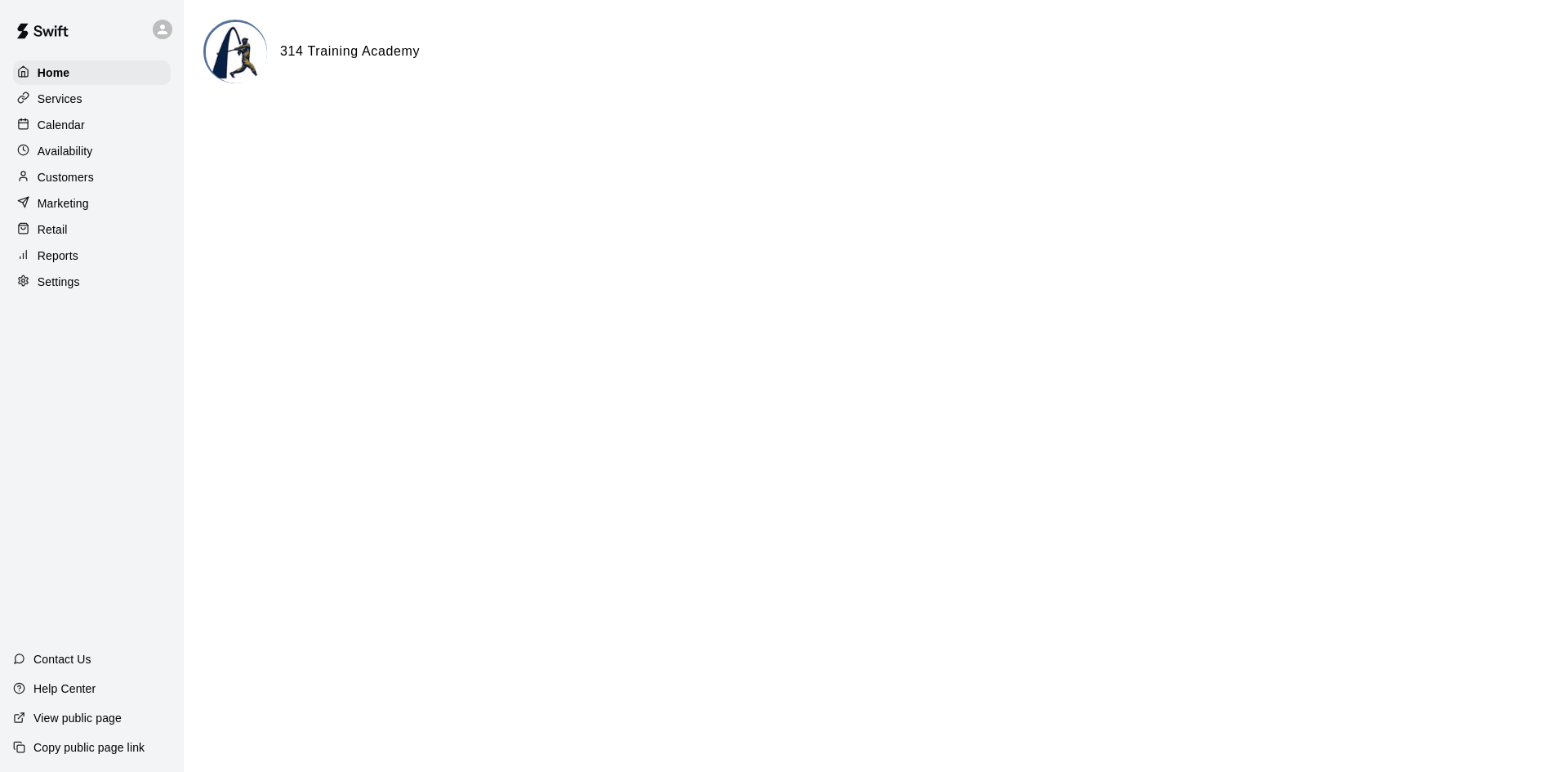
click at [55, 132] on p "Calendar" at bounding box center [61, 125] width 47 height 16
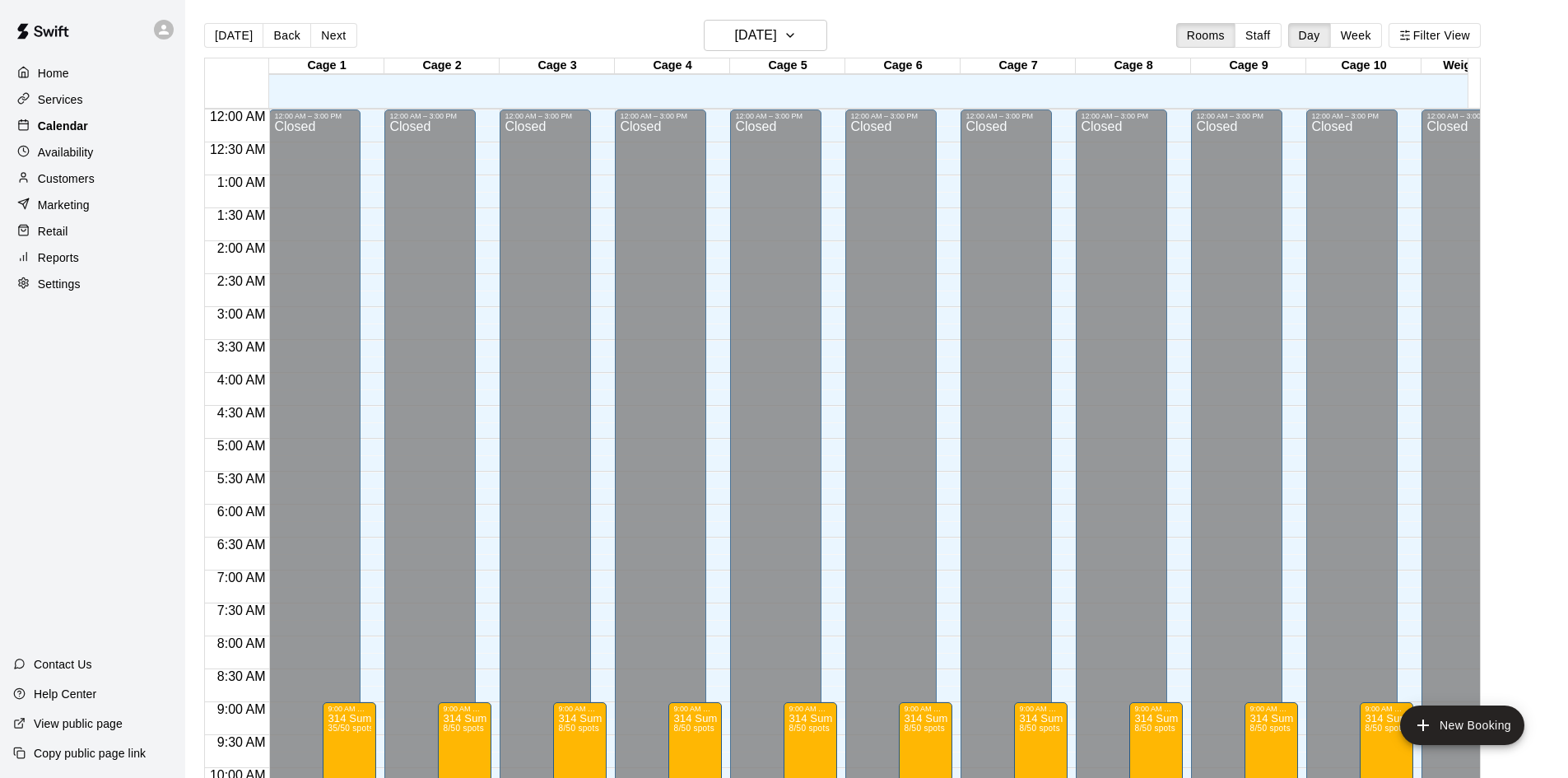
scroll to position [844, 0]
